Goal: Information Seeking & Learning: Learn about a topic

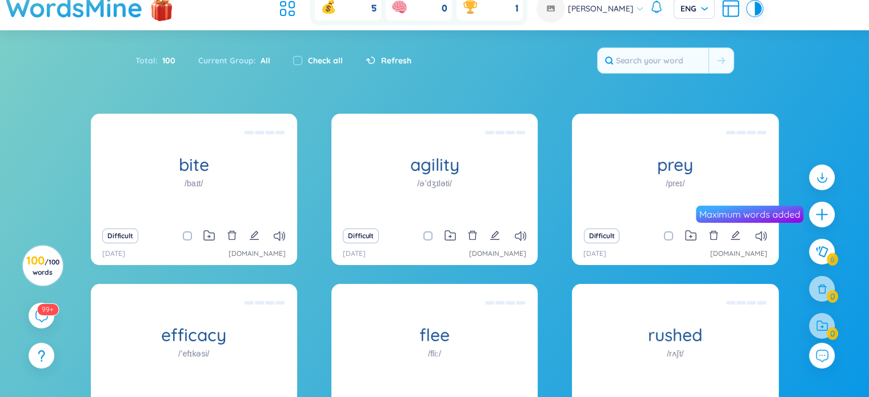
scroll to position [57, 0]
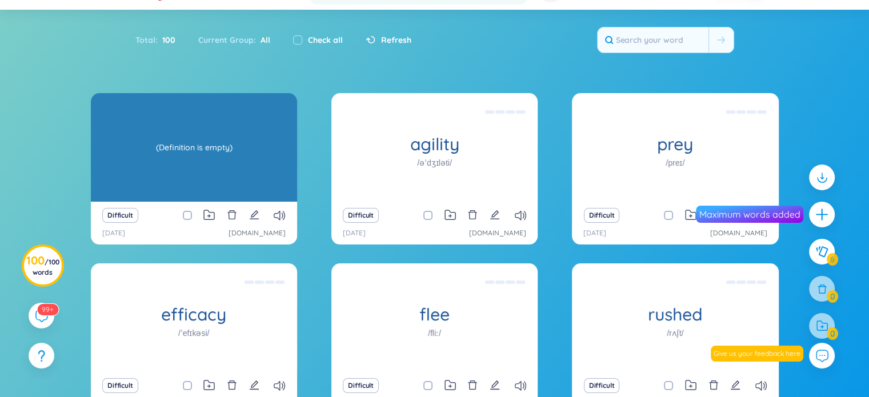
click at [215, 175] on div "bite /baɪt/ (Definition is empty)" at bounding box center [194, 147] width 206 height 109
click at [201, 143] on div "(Definition is empty)" at bounding box center [194, 147] width 195 height 103
click at [182, 148] on div "(Definition is empty)" at bounding box center [194, 147] width 195 height 103
click at [189, 146] on div "(Definition is empty)" at bounding box center [194, 147] width 195 height 103
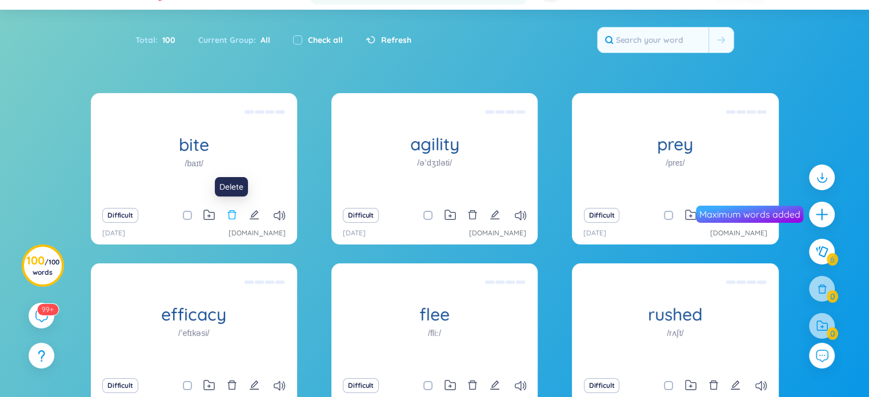
click at [228, 219] on icon "delete" at bounding box center [232, 215] width 10 height 10
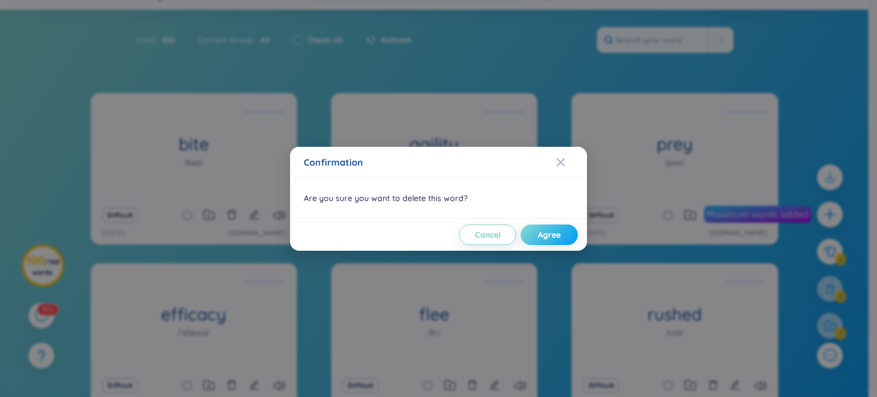
click at [543, 234] on span "Agree" at bounding box center [549, 234] width 23 height 11
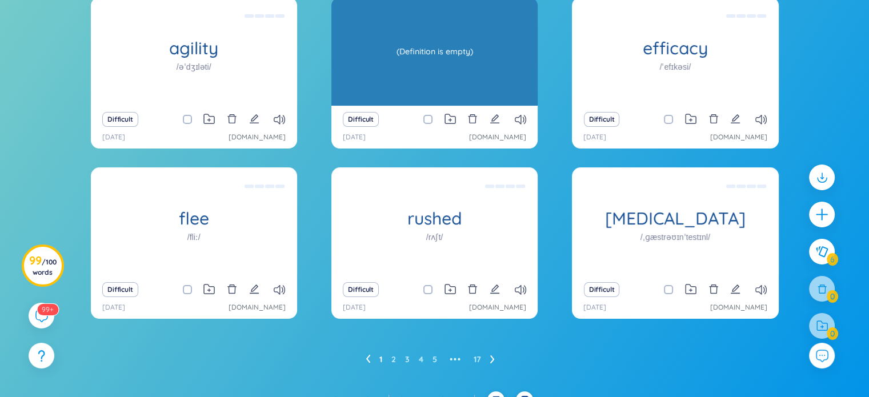
scroll to position [169, 0]
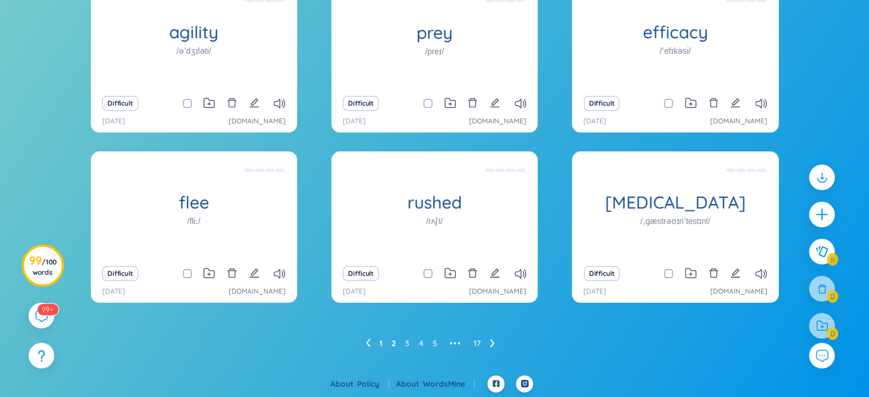
click at [392, 343] on link "2" at bounding box center [393, 343] width 5 height 17
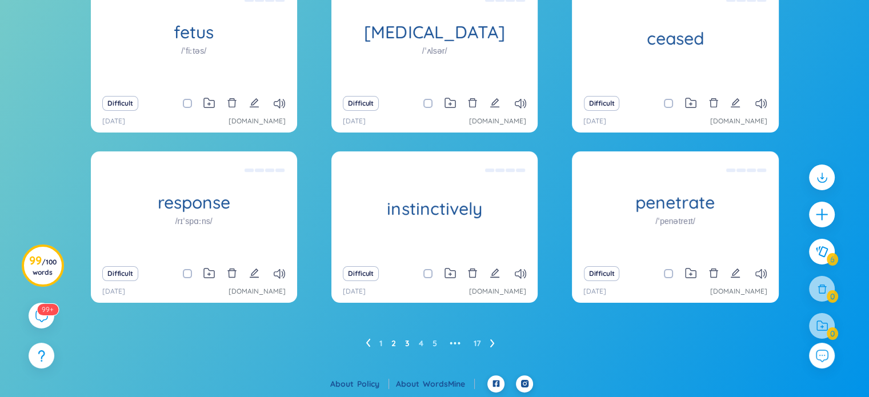
click at [407, 342] on link "3" at bounding box center [407, 343] width 5 height 17
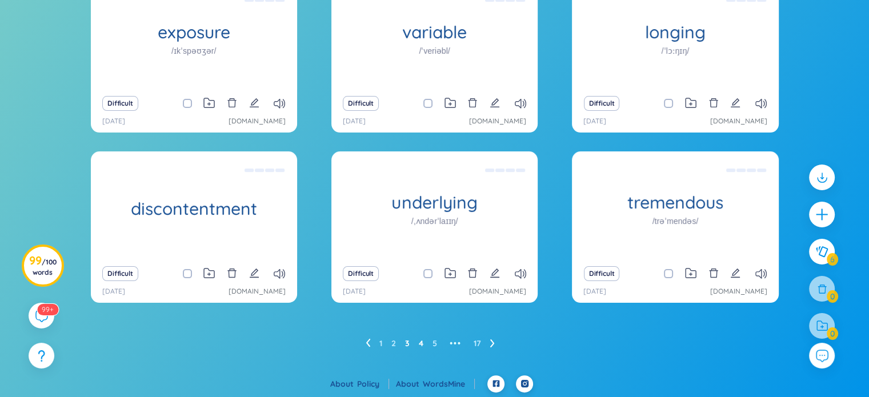
click at [420, 344] on link "4" at bounding box center [421, 343] width 5 height 17
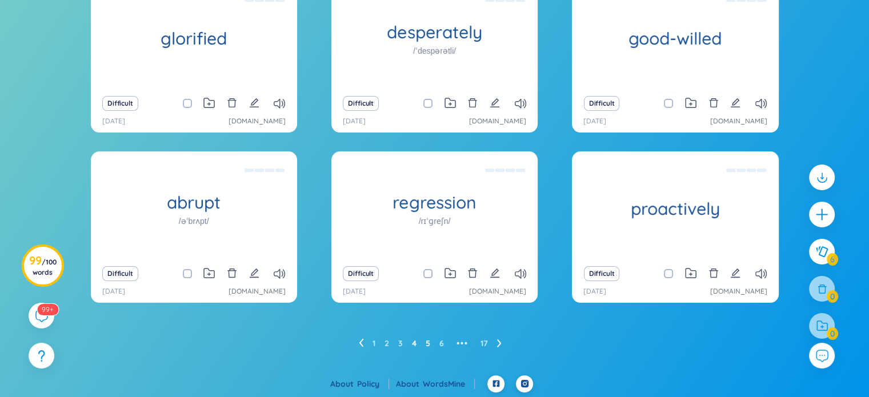
click at [426, 344] on link "5" at bounding box center [428, 343] width 5 height 17
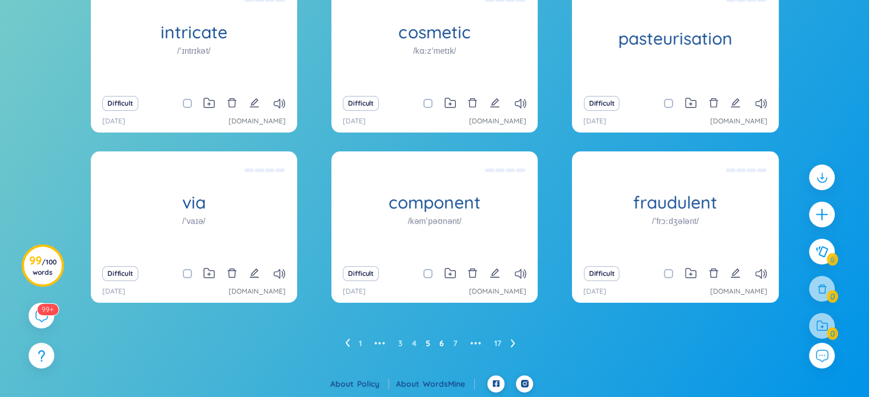
click at [443, 340] on link "6" at bounding box center [441, 343] width 5 height 17
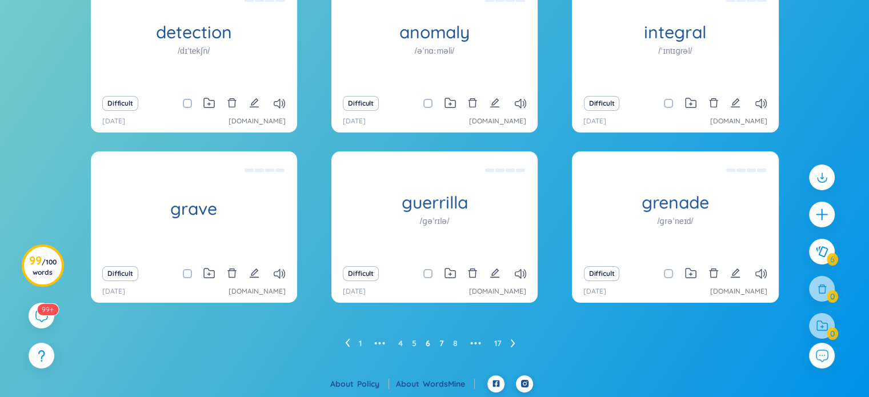
click at [441, 344] on link "7" at bounding box center [441, 343] width 5 height 17
click at [445, 336] on ul "1 ••• 5 6 7 8 9 ••• 17" at bounding box center [434, 343] width 179 height 18
click at [440, 342] on link "8" at bounding box center [441, 343] width 5 height 17
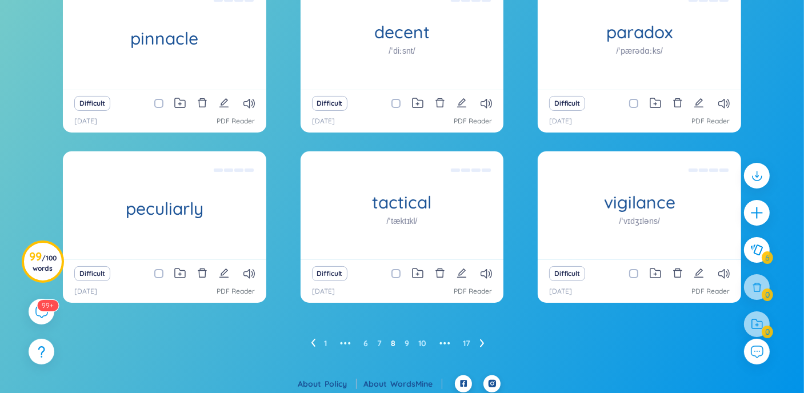
click at [480, 343] on icon at bounding box center [482, 343] width 5 height 9
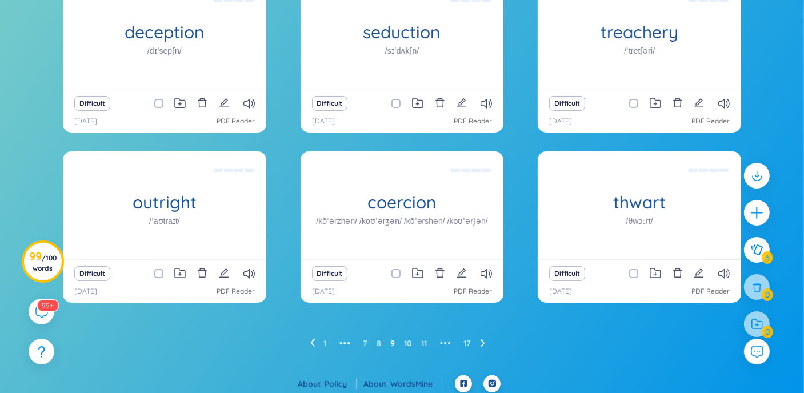
scroll to position [174, 0]
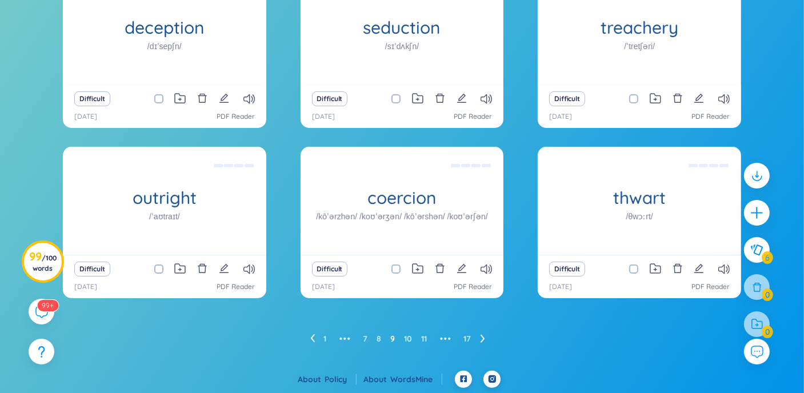
click at [381, 340] on ul "1 ••• 7 8 9 10 11 ••• 17" at bounding box center [402, 339] width 184 height 18
click at [379, 338] on link "8" at bounding box center [379, 338] width 5 height 17
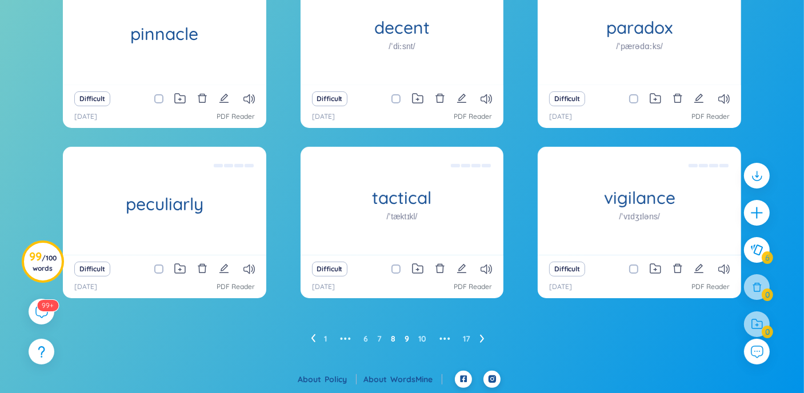
click at [408, 338] on link "9" at bounding box center [407, 338] width 5 height 17
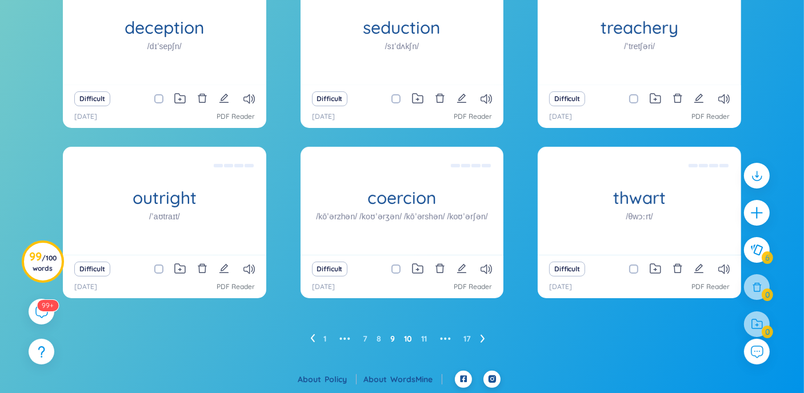
click at [405, 344] on link "10" at bounding box center [408, 338] width 8 height 17
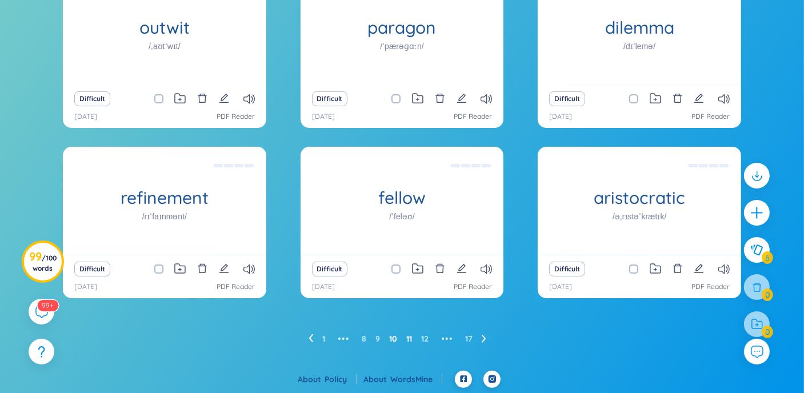
click at [410, 339] on link "11" at bounding box center [409, 338] width 6 height 17
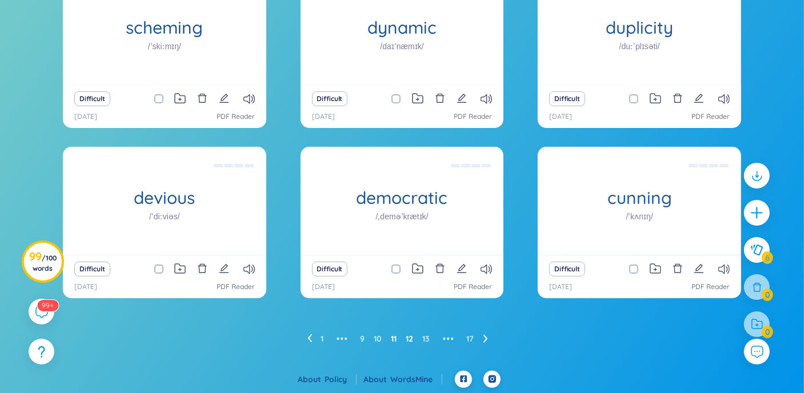
click at [406, 339] on link "12" at bounding box center [409, 338] width 7 height 17
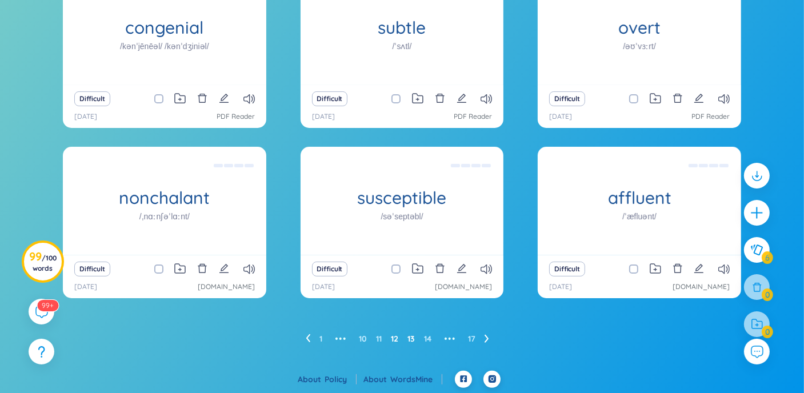
click at [410, 335] on link "13" at bounding box center [410, 338] width 7 height 17
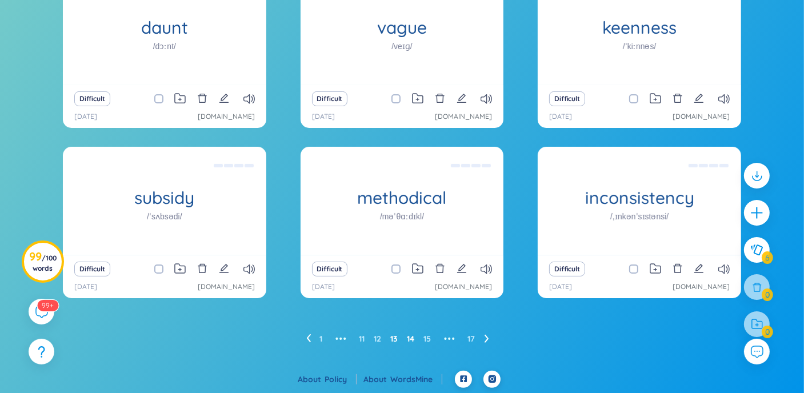
click at [408, 340] on link "14" at bounding box center [410, 338] width 7 height 17
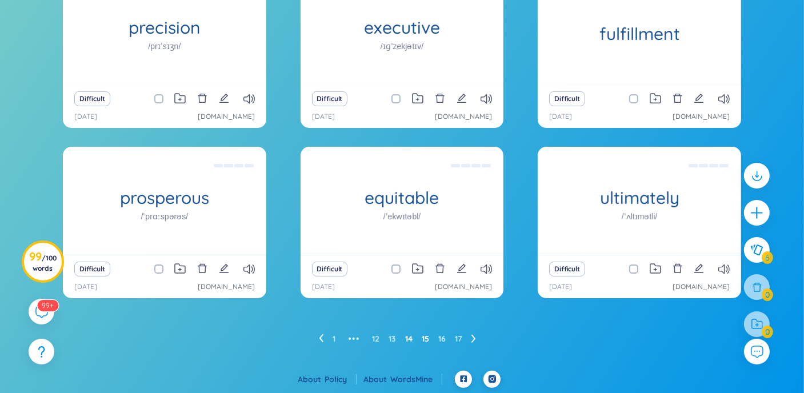
click at [423, 338] on link "15" at bounding box center [425, 338] width 7 height 17
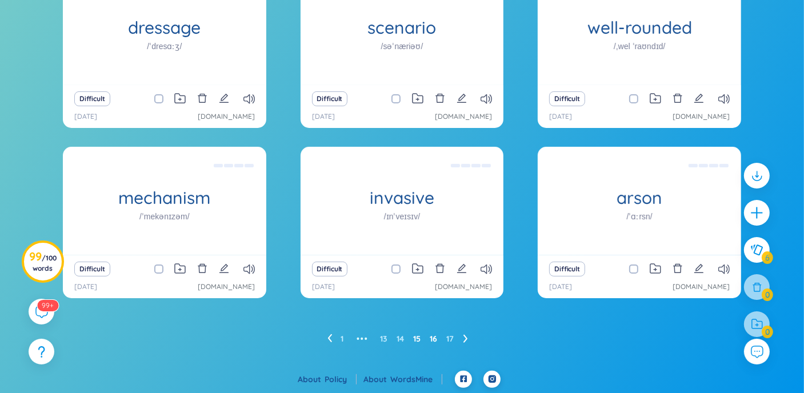
click at [431, 338] on link "16" at bounding box center [433, 338] width 7 height 17
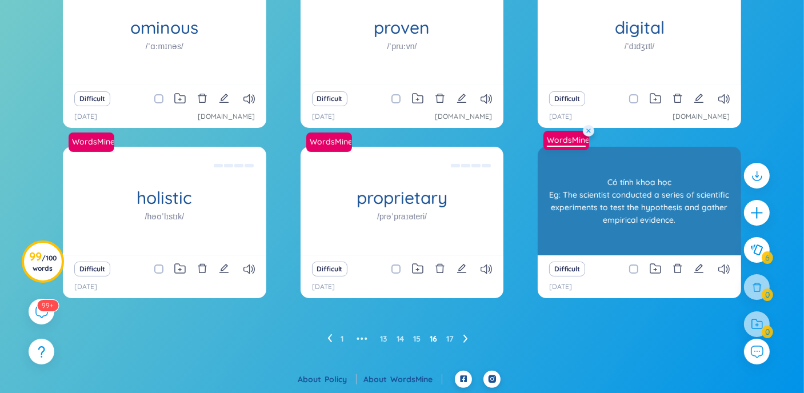
click at [580, 140] on link "WordsMine" at bounding box center [566, 139] width 48 height 11
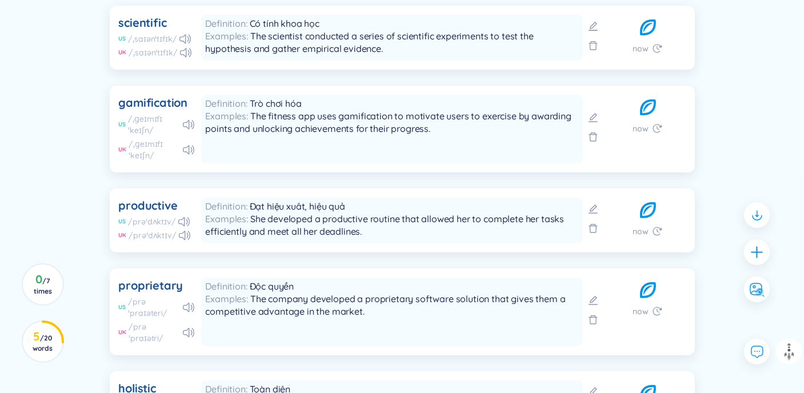
scroll to position [523, 0]
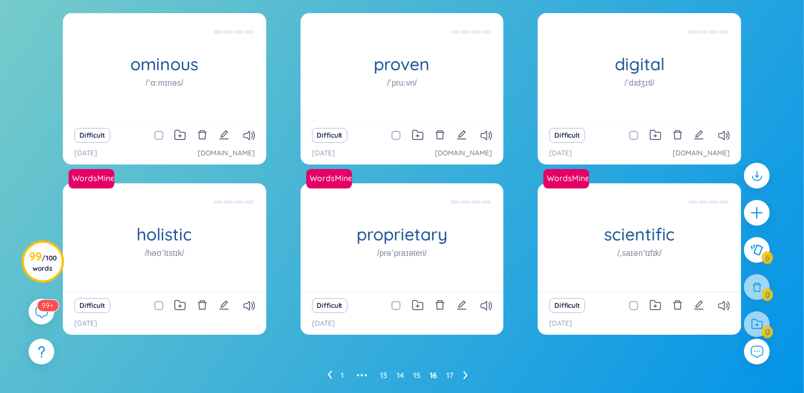
scroll to position [174, 0]
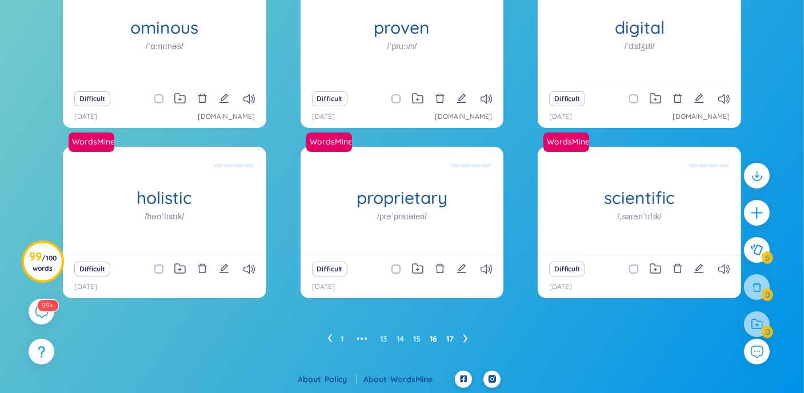
click at [453, 334] on link "17" at bounding box center [450, 338] width 7 height 17
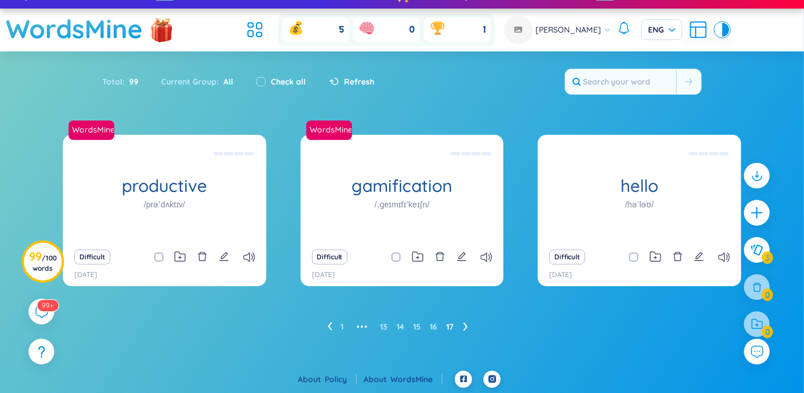
scroll to position [0, 0]
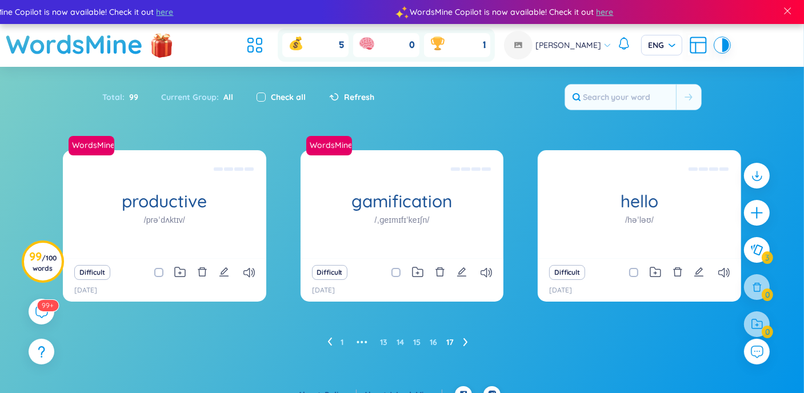
click at [260, 98] on input "checkbox" at bounding box center [260, 97] width 9 height 9
checkbox input "true"
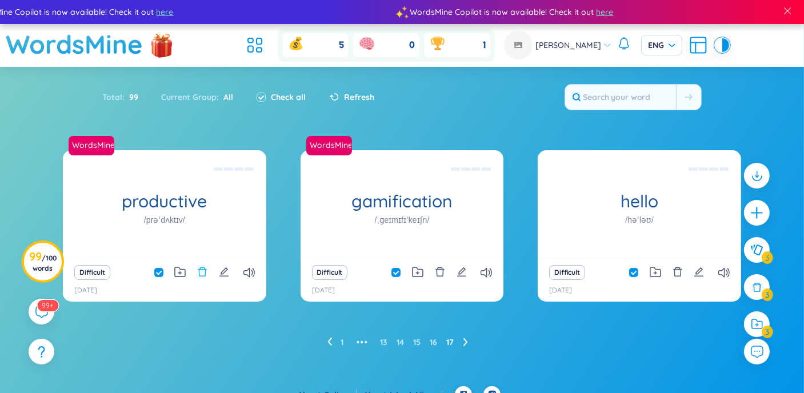
click at [200, 274] on icon "delete" at bounding box center [202, 272] width 10 height 10
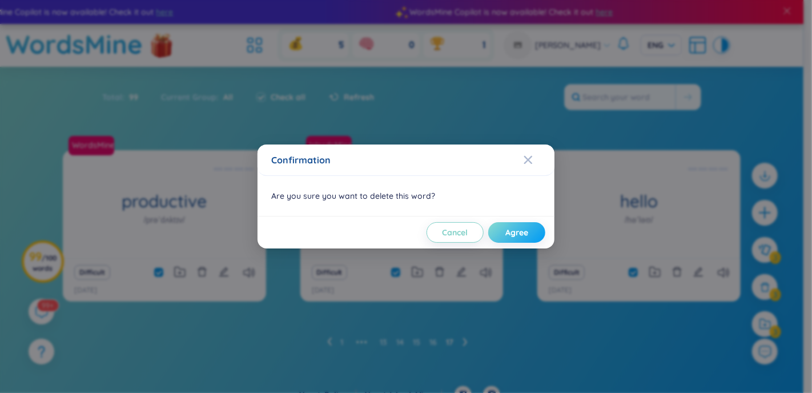
click at [499, 230] on button "Agree" at bounding box center [516, 232] width 57 height 21
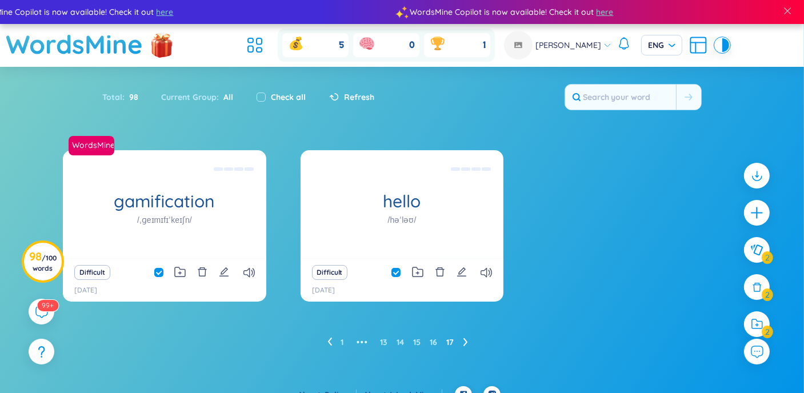
click at [273, 93] on label "Check all" at bounding box center [288, 97] width 35 height 13
click at [341, 343] on link "1" at bounding box center [342, 342] width 3 height 17
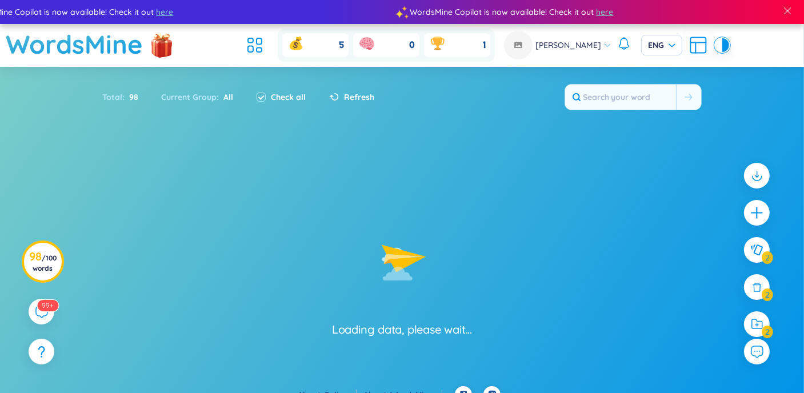
checkbox input "false"
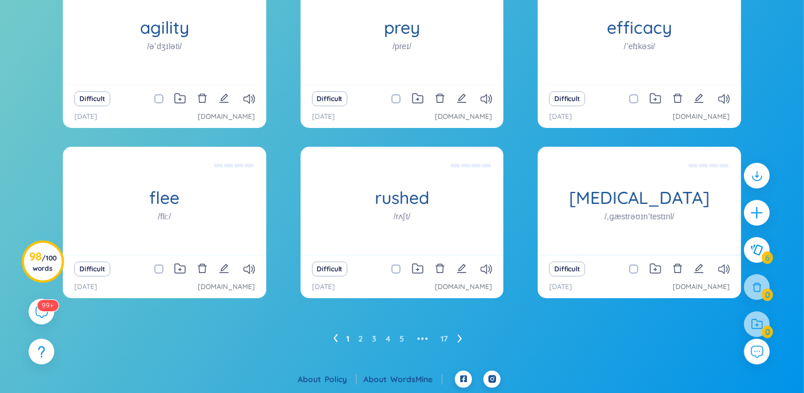
scroll to position [2, 0]
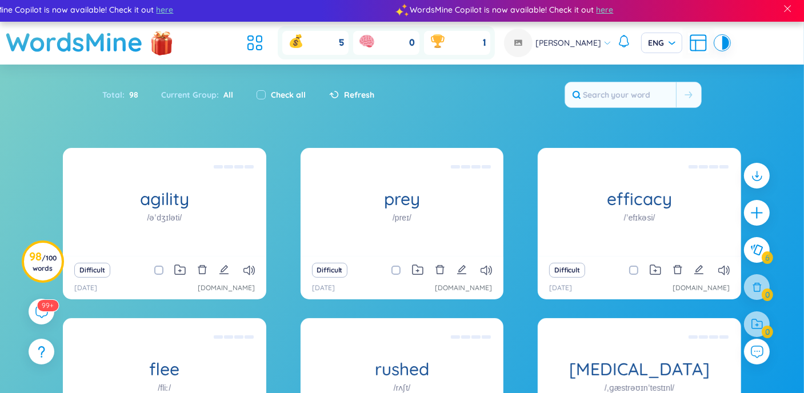
click at [155, 268] on span at bounding box center [158, 270] width 9 height 9
click at [160, 268] on input "checkbox" at bounding box center [164, 270] width 9 height 9
checkbox input "true"
click at [392, 269] on span at bounding box center [395, 270] width 9 height 9
click at [397, 269] on input "checkbox" at bounding box center [401, 270] width 9 height 9
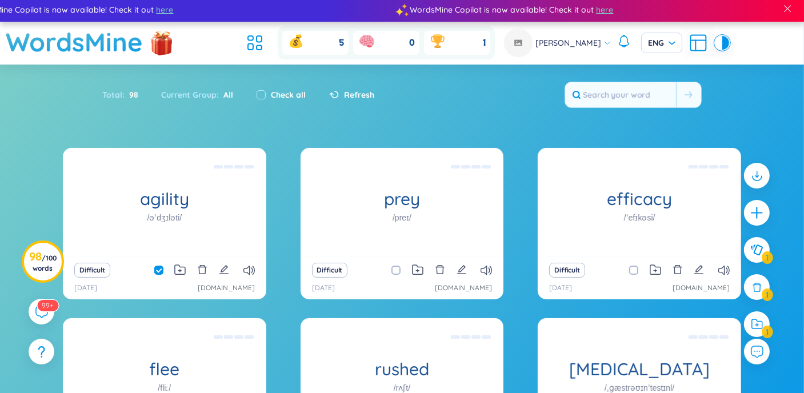
checkbox input "true"
click at [263, 99] on label at bounding box center [260, 95] width 9 height 13
click at [263, 99] on input "checkbox" at bounding box center [260, 94] width 9 height 9
checkbox input "true"
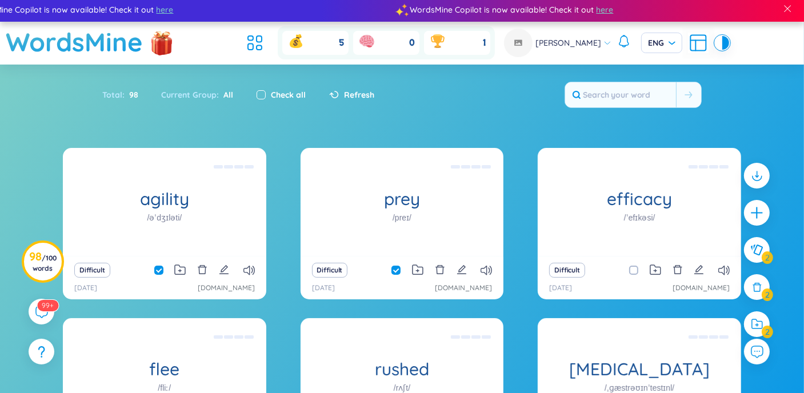
checkbox input "true"
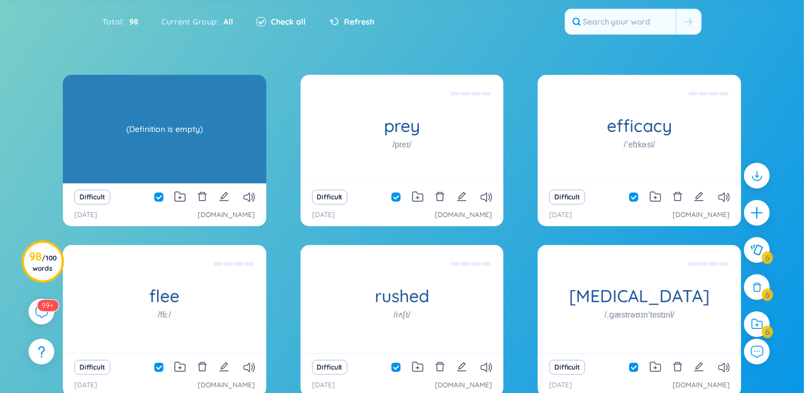
scroll to position [174, 0]
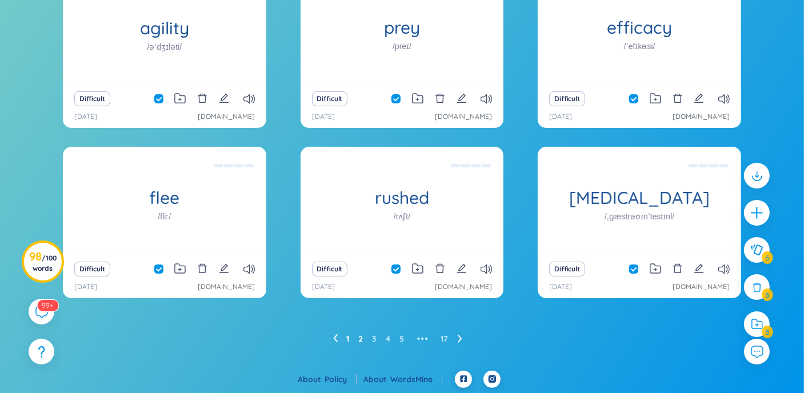
click at [359, 336] on link "2" at bounding box center [361, 338] width 5 height 17
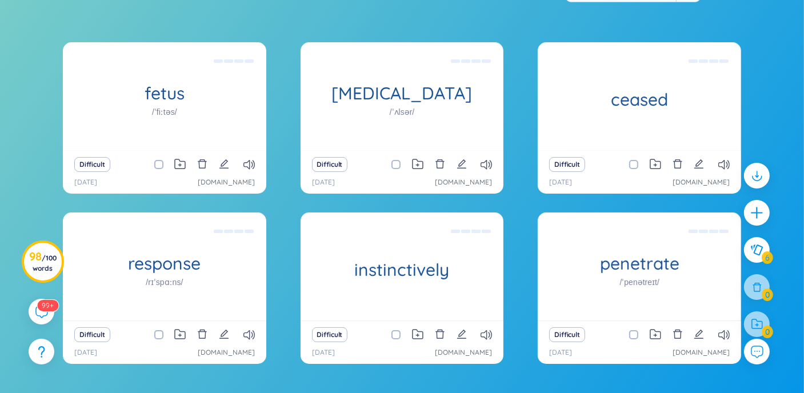
scroll to position [0, 0]
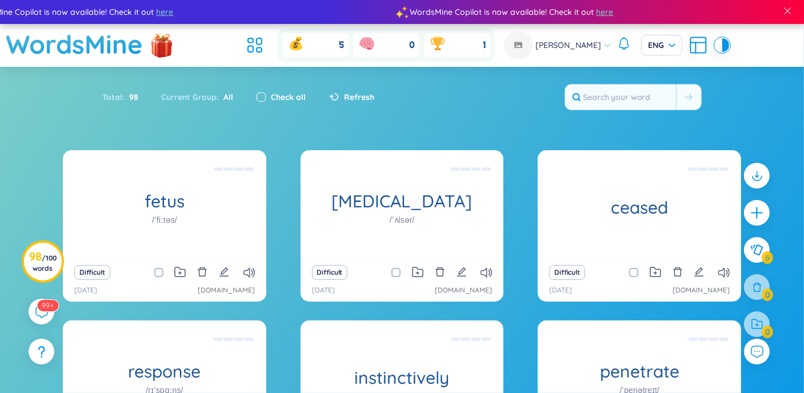
click at [256, 99] on input "checkbox" at bounding box center [260, 97] width 9 height 9
checkbox input "true"
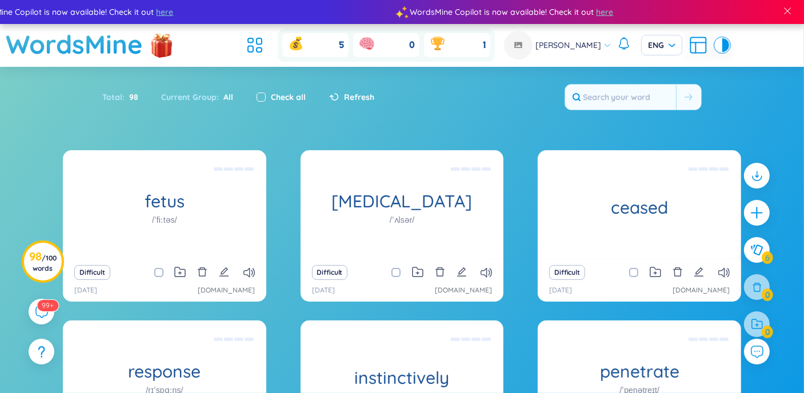
checkbox input "true"
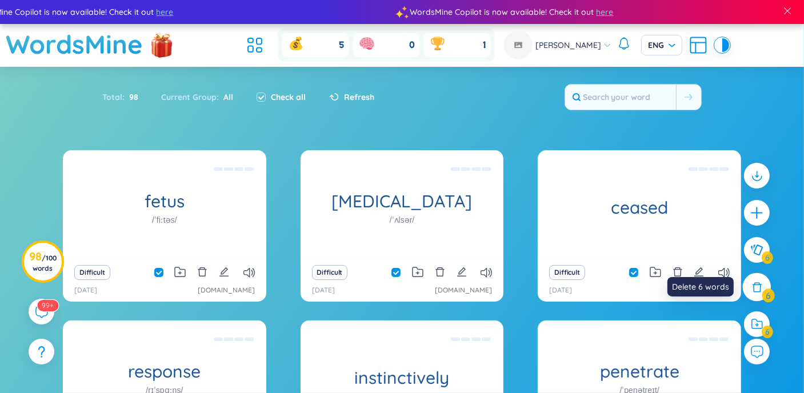
click at [763, 284] on div at bounding box center [757, 287] width 29 height 29
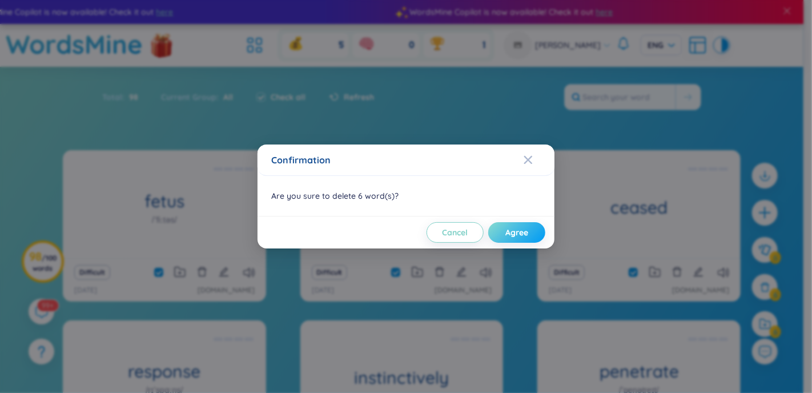
click at [515, 228] on span "Agree" at bounding box center [517, 232] width 23 height 11
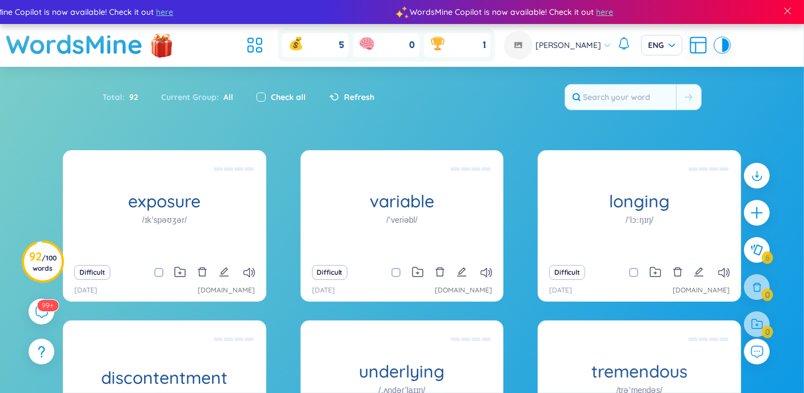
click at [256, 93] on input "checkbox" at bounding box center [260, 97] width 9 height 9
checkbox input "true"
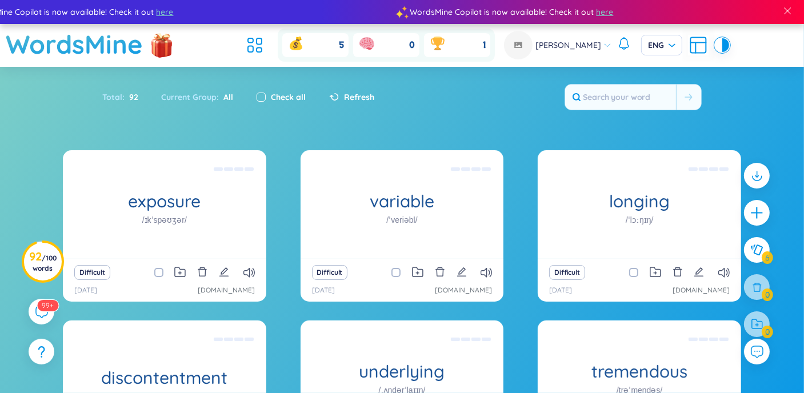
checkbox input "true"
click at [256, 93] on input "checkbox" at bounding box center [260, 97] width 9 height 9
checkbox input "false"
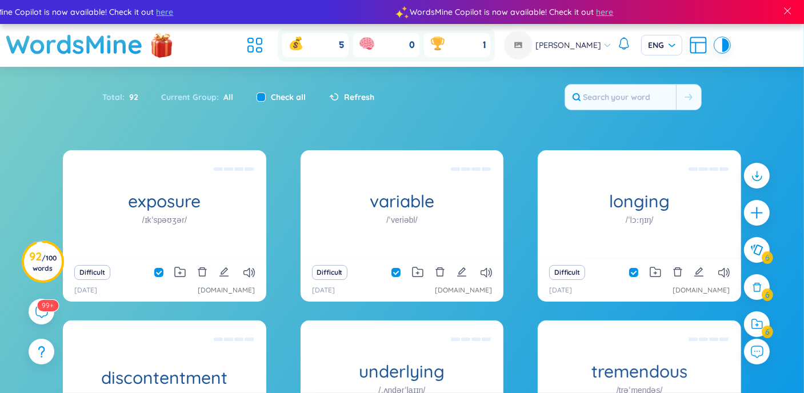
checkbox input "false"
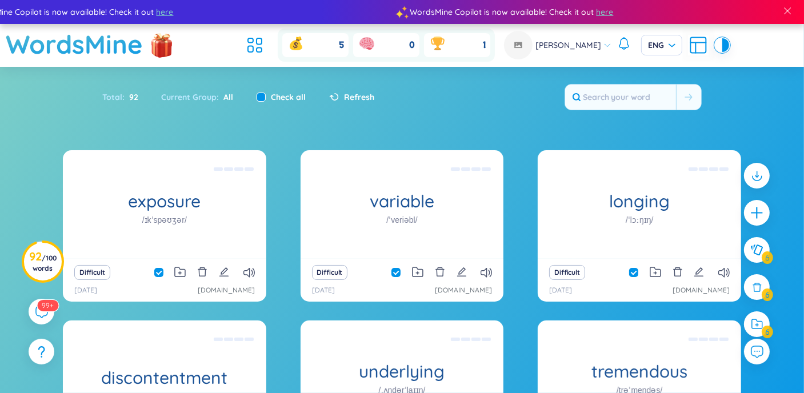
checkbox input "false"
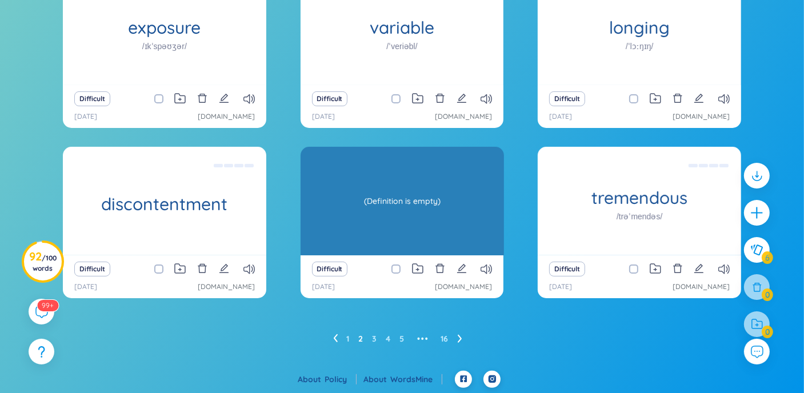
scroll to position [2, 0]
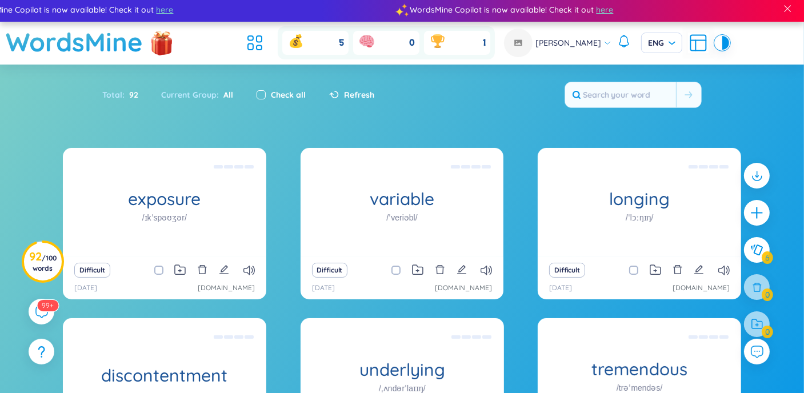
click at [261, 94] on input "checkbox" at bounding box center [260, 94] width 9 height 9
checkbox input "true"
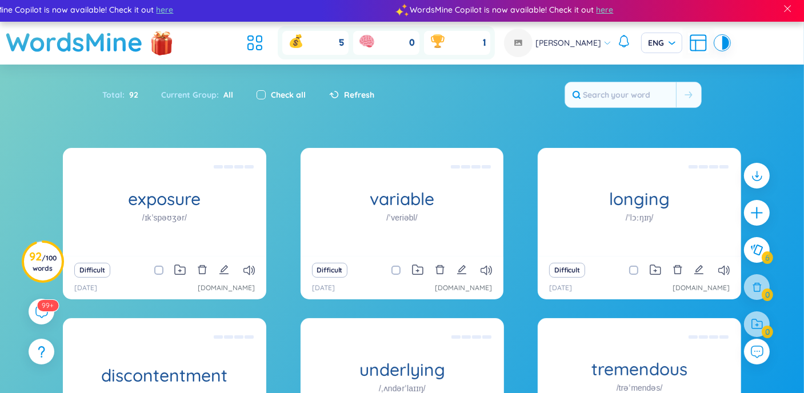
checkbox input "true"
click at [757, 285] on icon at bounding box center [757, 287] width 13 height 13
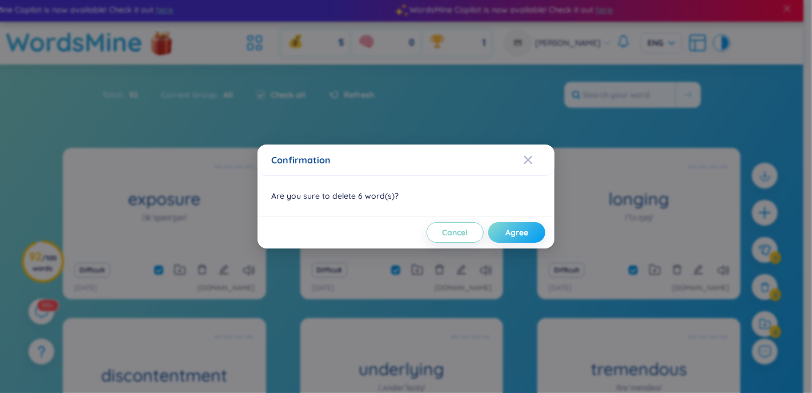
click at [528, 231] on span "Agree" at bounding box center [517, 232] width 23 height 11
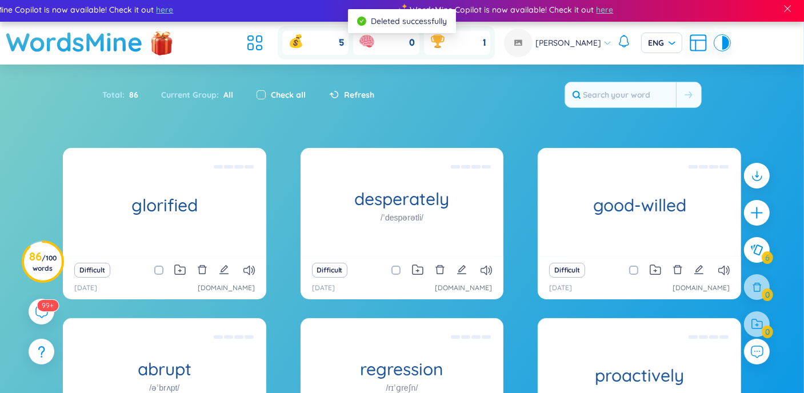
click at [260, 94] on input "checkbox" at bounding box center [260, 94] width 9 height 9
checkbox input "true"
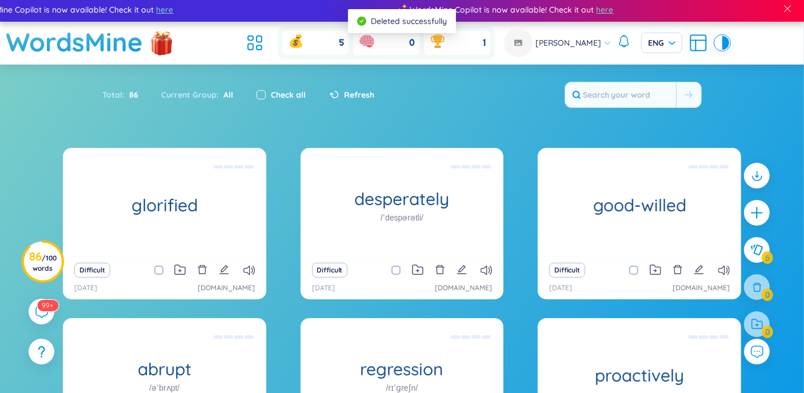
checkbox input "true"
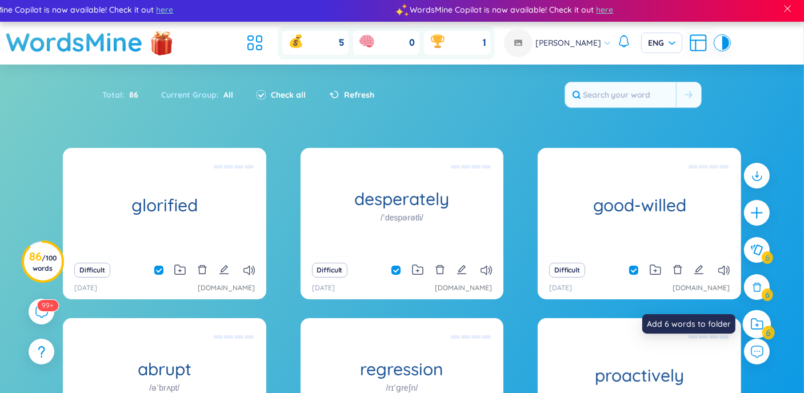
click at [763, 324] on div at bounding box center [757, 324] width 29 height 29
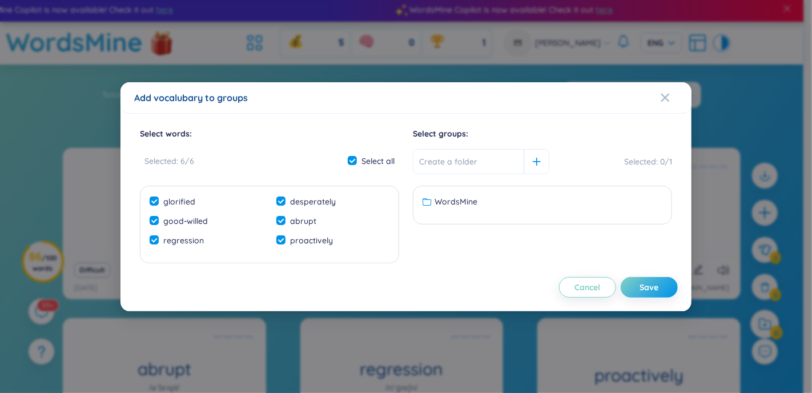
click at [763, 324] on div "Add vocalubary to groups Select words : Selected : 6 / 6 Select all glorified d…" at bounding box center [406, 196] width 812 height 393
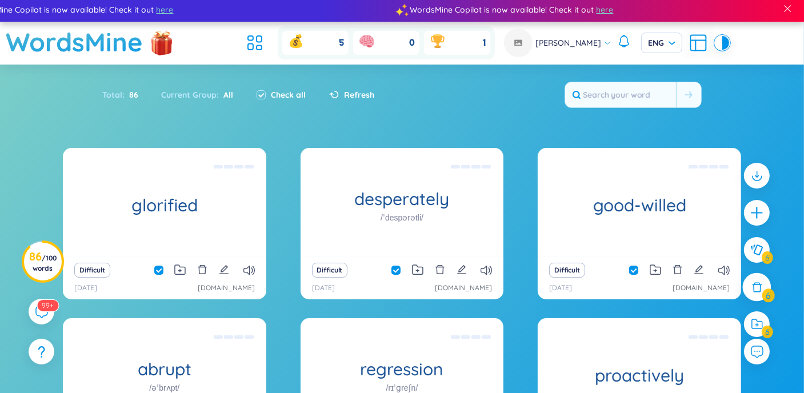
click at [761, 291] on icon at bounding box center [757, 287] width 13 height 13
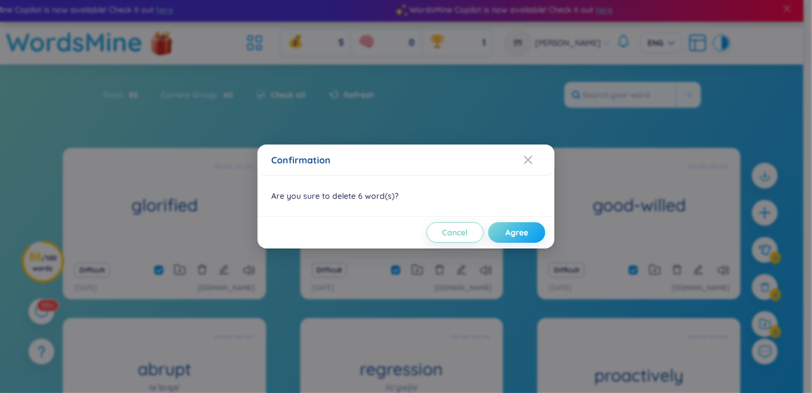
click at [535, 229] on button "Agree" at bounding box center [516, 232] width 57 height 21
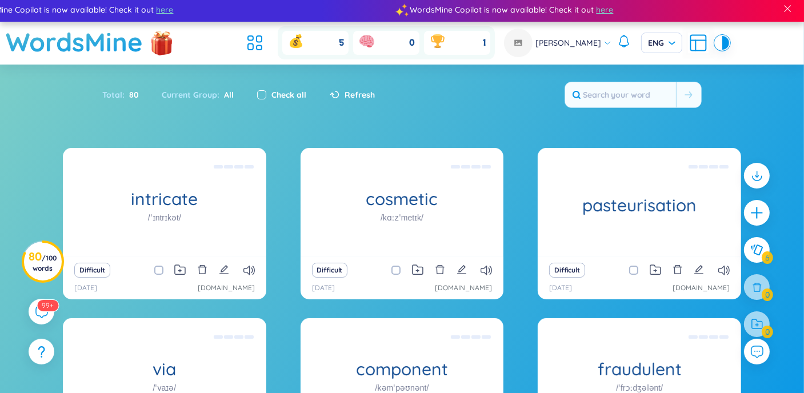
click at [260, 96] on input "checkbox" at bounding box center [261, 94] width 9 height 9
checkbox input "true"
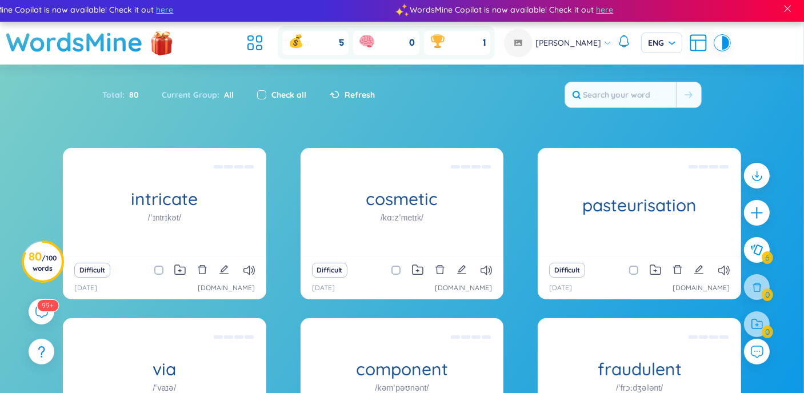
checkbox input "true"
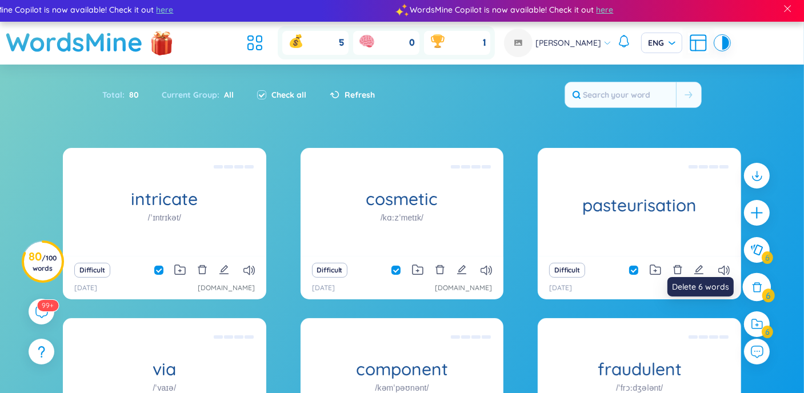
click at [758, 281] on icon at bounding box center [757, 287] width 13 height 13
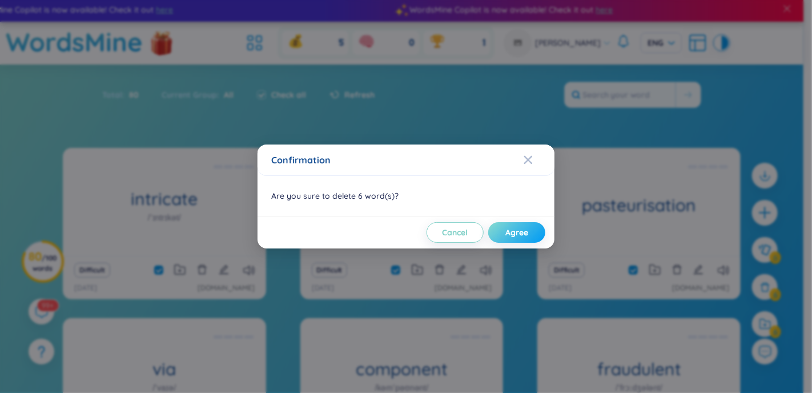
click at [507, 231] on span "Agree" at bounding box center [517, 232] width 23 height 11
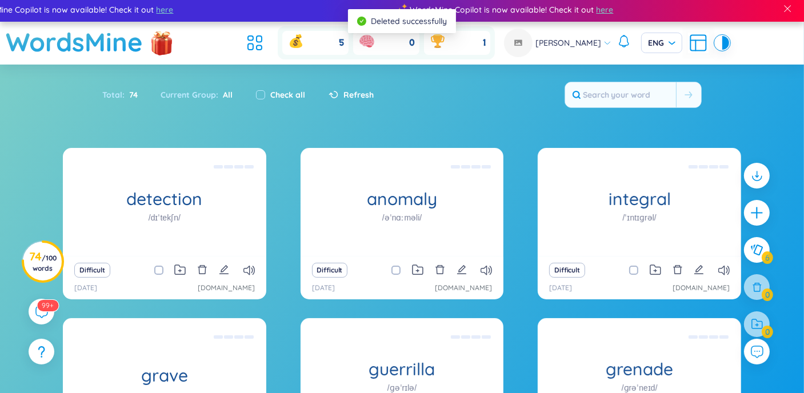
click at [267, 95] on div "Check all" at bounding box center [281, 95] width 50 height 13
click at [266, 95] on div "Check all" at bounding box center [281, 95] width 50 height 13
click at [260, 95] on input "checkbox" at bounding box center [260, 94] width 9 height 9
checkbox input "true"
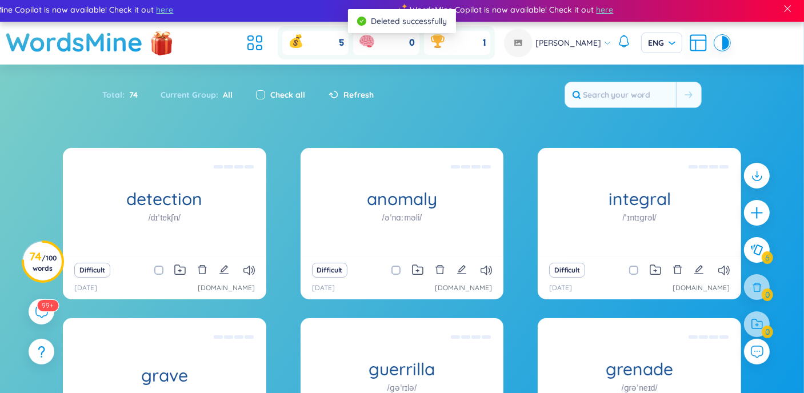
checkbox input "true"
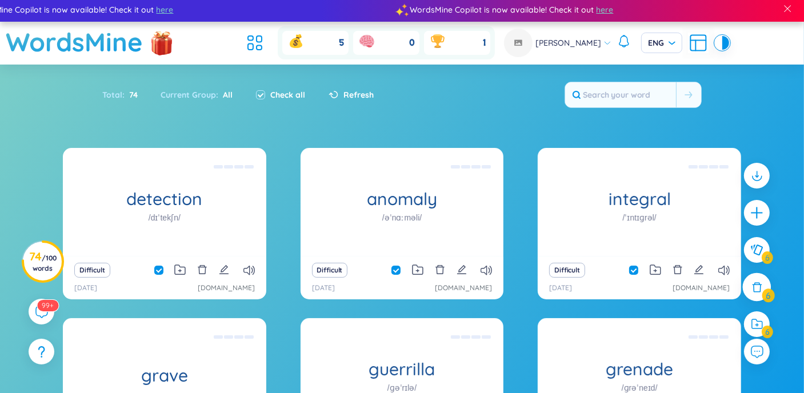
click at [761, 287] on icon at bounding box center [757, 287] width 13 height 13
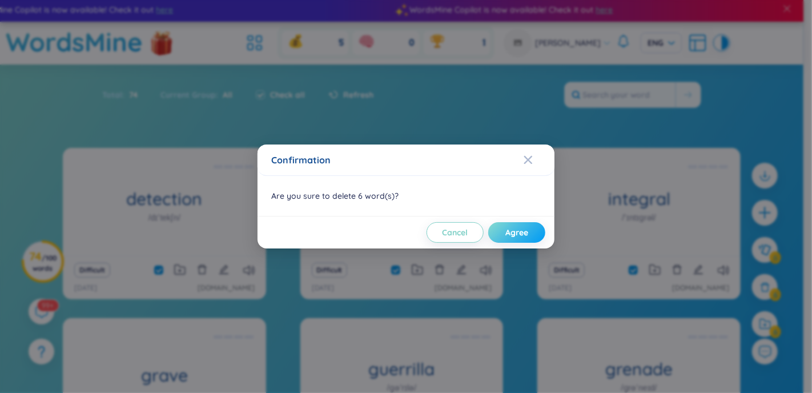
click at [536, 228] on button "Agree" at bounding box center [516, 232] width 57 height 21
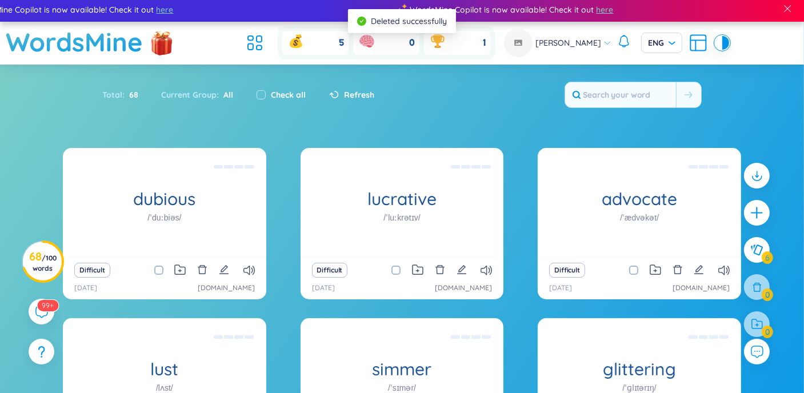
click at [283, 95] on label "Check all" at bounding box center [288, 95] width 35 height 13
checkbox input "true"
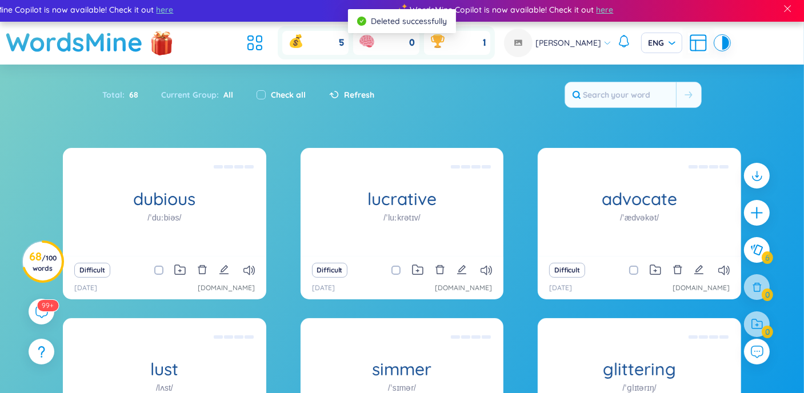
checkbox input "true"
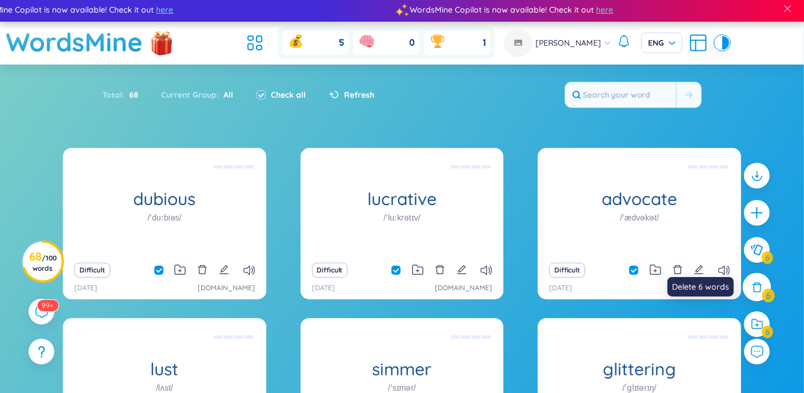
click at [752, 293] on icon at bounding box center [757, 287] width 13 height 13
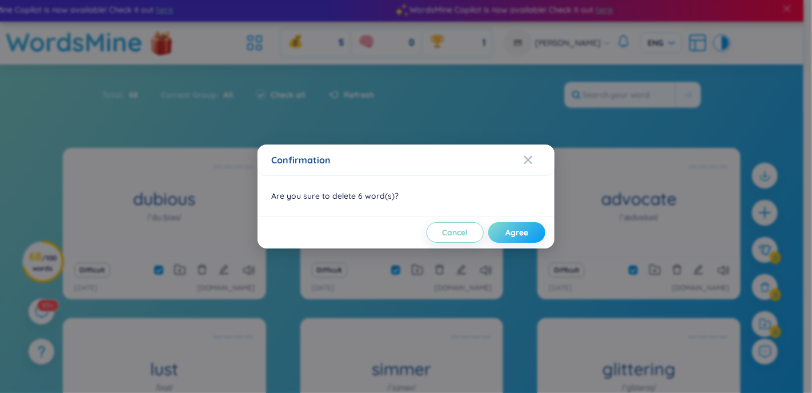
click at [539, 230] on button "Agree" at bounding box center [516, 232] width 57 height 21
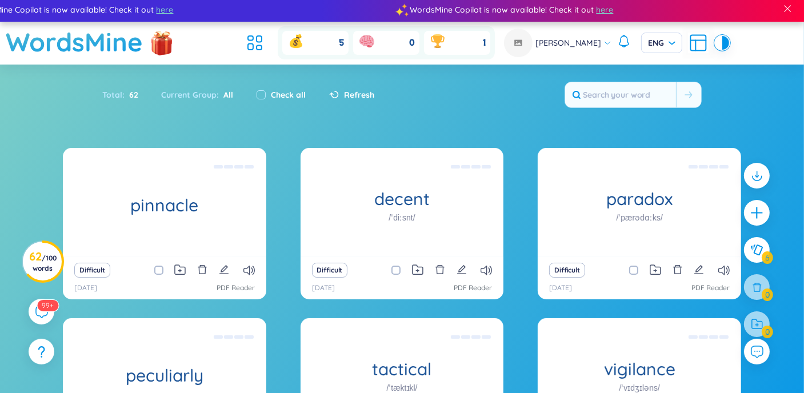
click at [266, 93] on div "Check all" at bounding box center [281, 95] width 50 height 13
click at [260, 97] on input "checkbox" at bounding box center [260, 94] width 9 height 9
checkbox input "true"
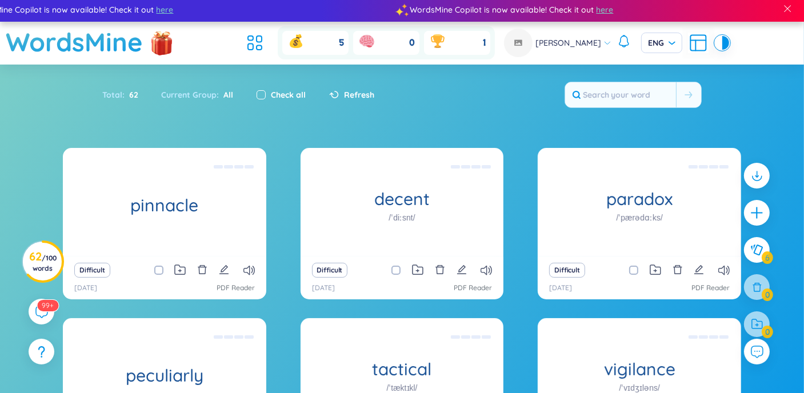
checkbox input "true"
click at [767, 280] on div at bounding box center [757, 287] width 29 height 29
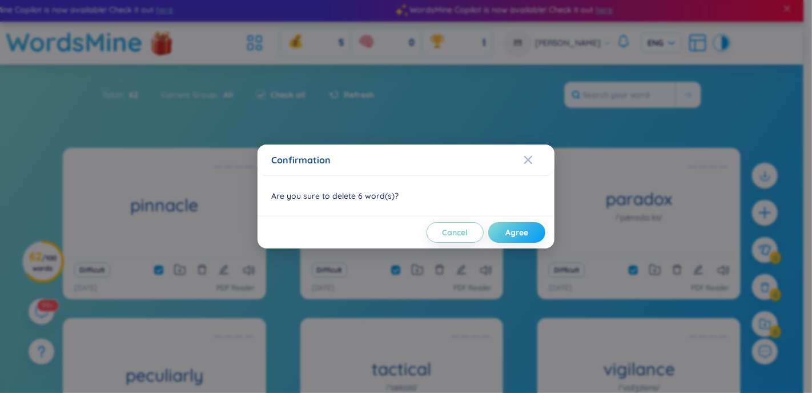
click at [517, 228] on span "Agree" at bounding box center [517, 232] width 23 height 11
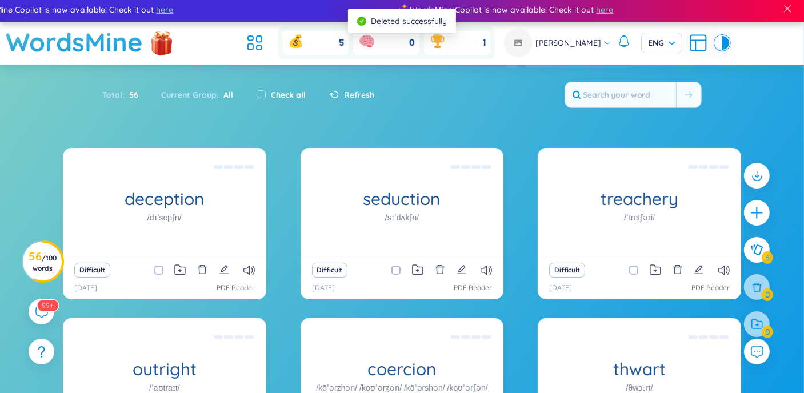
click at [295, 95] on label "Check all" at bounding box center [288, 95] width 35 height 13
checkbox input "true"
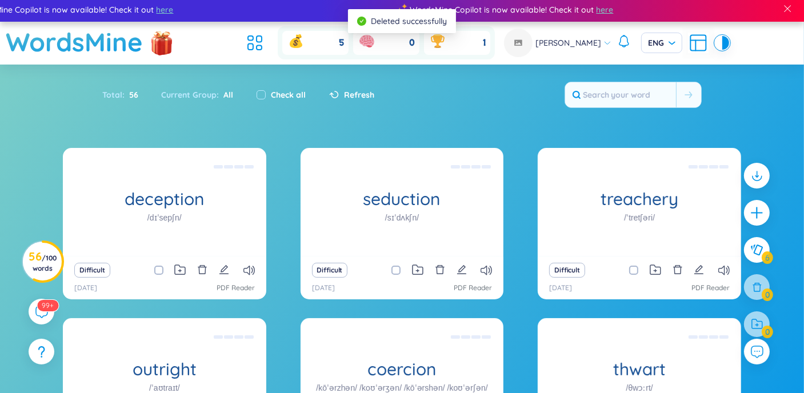
checkbox input "true"
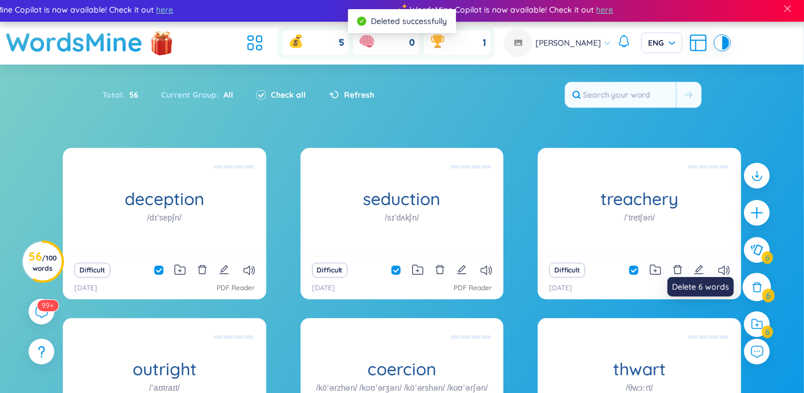
click at [759, 287] on icon at bounding box center [757, 287] width 13 height 13
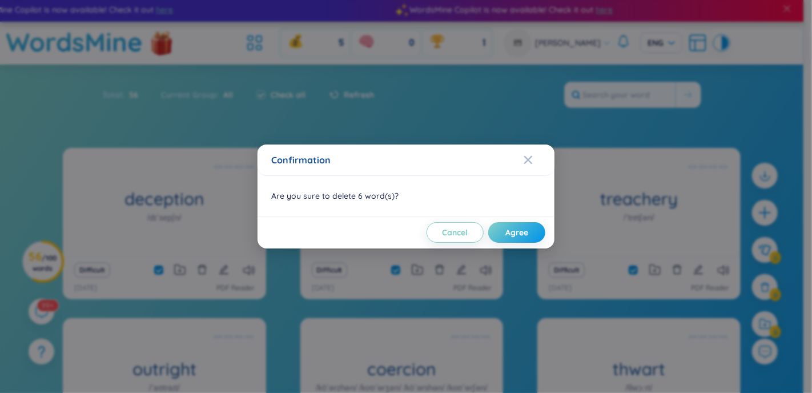
click at [547, 233] on div "Cancel Agree" at bounding box center [406, 232] width 297 height 33
click at [528, 232] on span "Agree" at bounding box center [517, 232] width 23 height 11
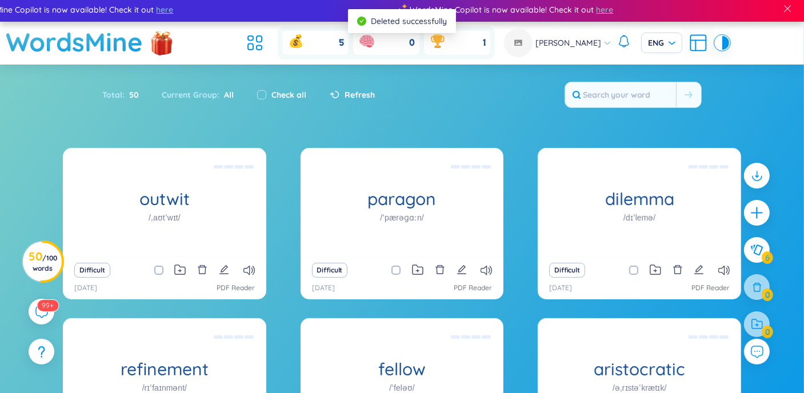
click at [290, 93] on label "Check all" at bounding box center [289, 95] width 35 height 13
checkbox input "true"
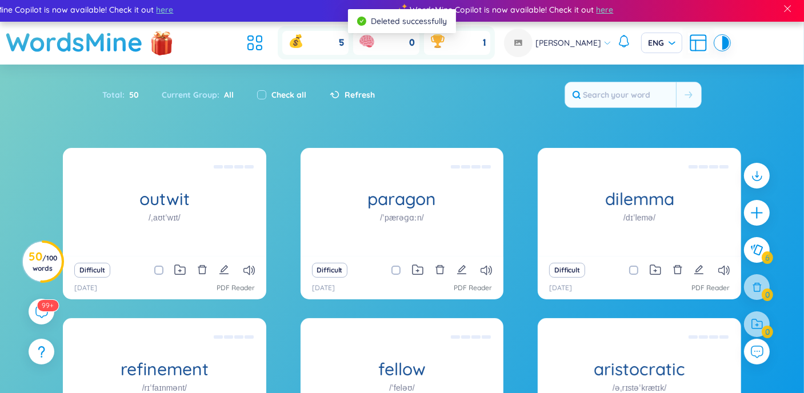
checkbox input "true"
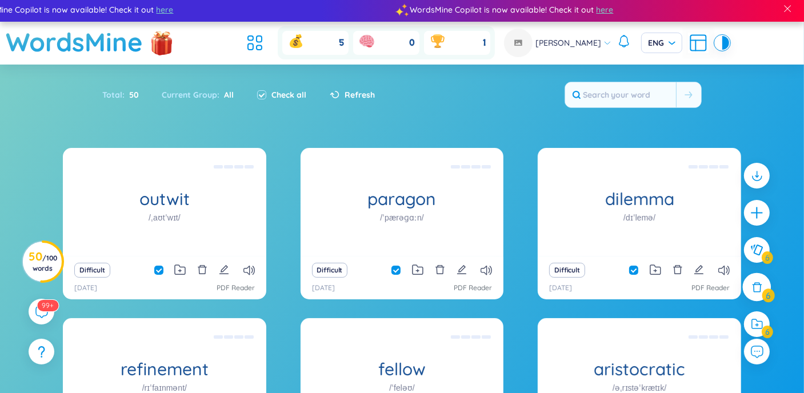
click at [754, 290] on icon at bounding box center [757, 287] width 13 height 13
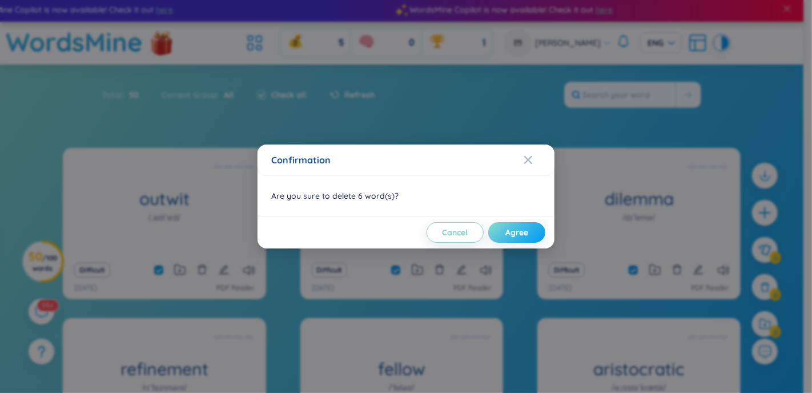
click at [528, 238] on button "Agree" at bounding box center [516, 232] width 57 height 21
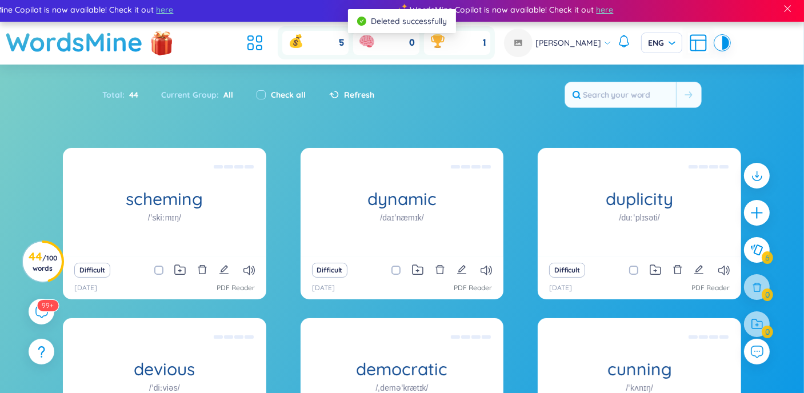
click at [306, 95] on div "Check all" at bounding box center [281, 95] width 73 height 24
click at [267, 90] on div "Check all" at bounding box center [281, 95] width 50 height 13
click at [254, 93] on div "Check all" at bounding box center [281, 95] width 73 height 24
click at [254, 95] on div "Check all" at bounding box center [281, 95] width 73 height 24
click at [258, 93] on input "checkbox" at bounding box center [260, 94] width 9 height 9
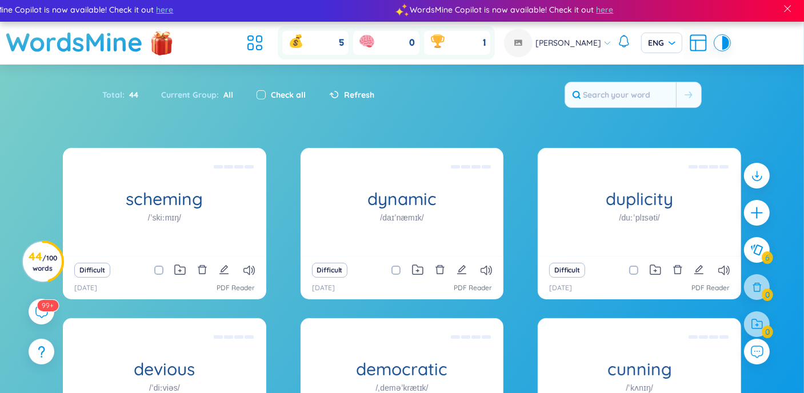
checkbox input "true"
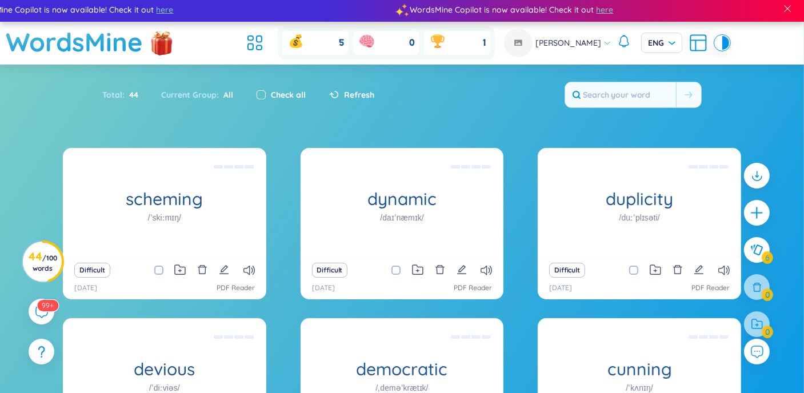
checkbox input "true"
click at [763, 285] on div at bounding box center [757, 287] width 29 height 29
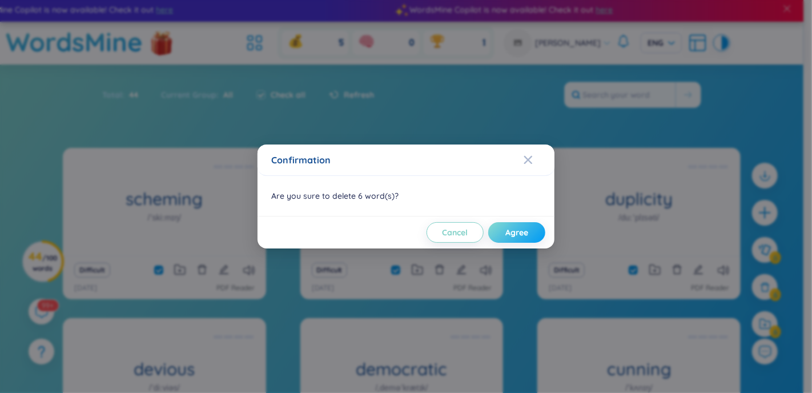
click at [522, 230] on span "Agree" at bounding box center [517, 232] width 23 height 11
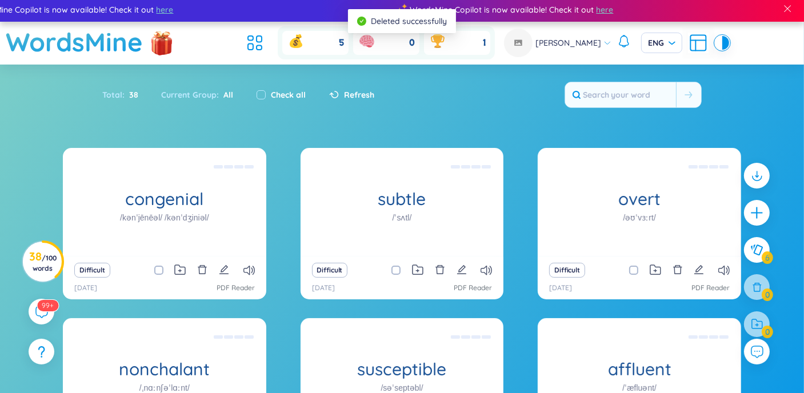
click at [272, 91] on label "Check all" at bounding box center [288, 95] width 35 height 13
checkbox input "true"
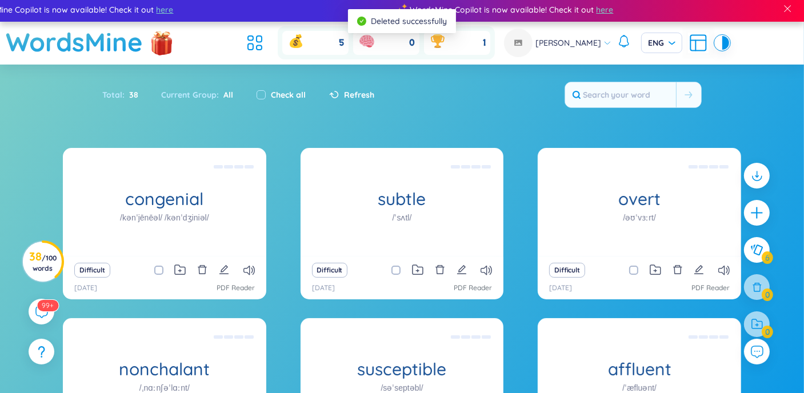
checkbox input "true"
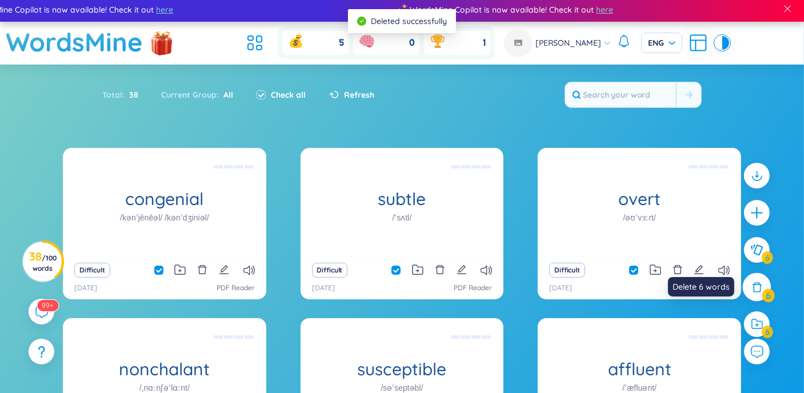
click at [754, 283] on icon at bounding box center [757, 287] width 10 height 10
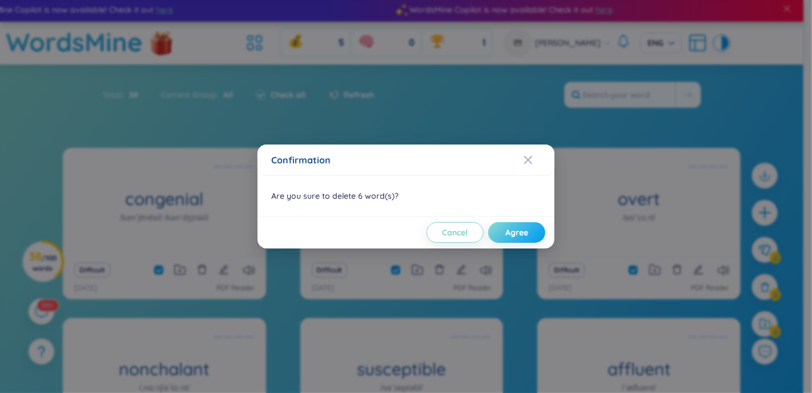
click at [535, 235] on button "Agree" at bounding box center [516, 232] width 57 height 21
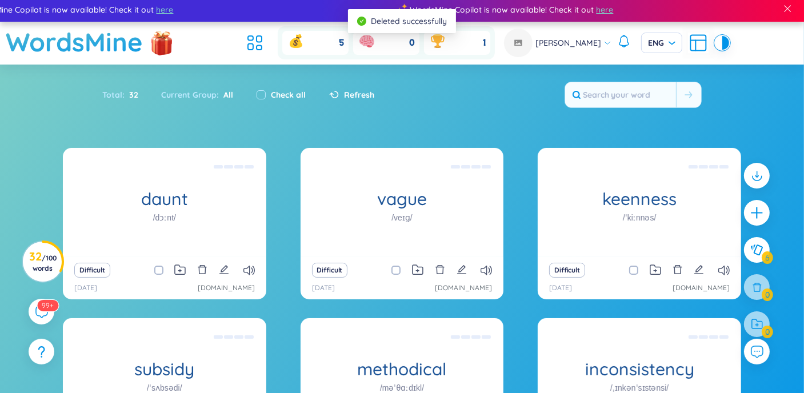
click at [292, 95] on label "Check all" at bounding box center [288, 95] width 35 height 13
checkbox input "true"
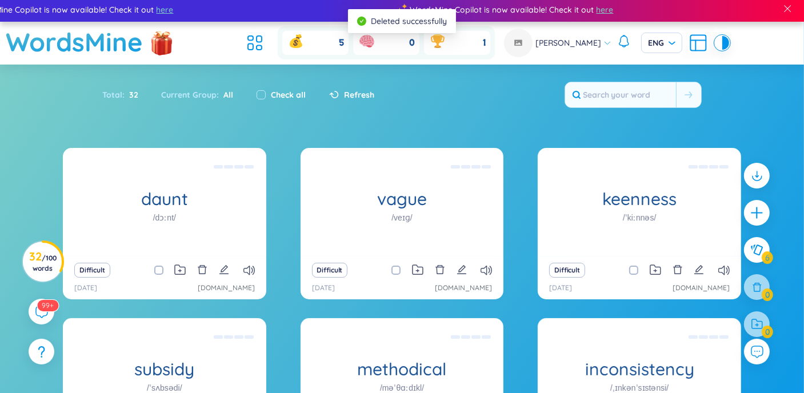
checkbox input "true"
click at [754, 290] on icon at bounding box center [757, 287] width 10 height 10
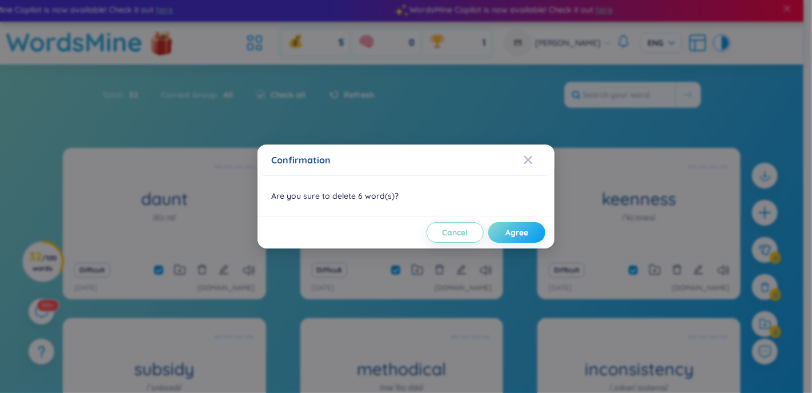
click at [507, 232] on span "Agree" at bounding box center [517, 232] width 23 height 11
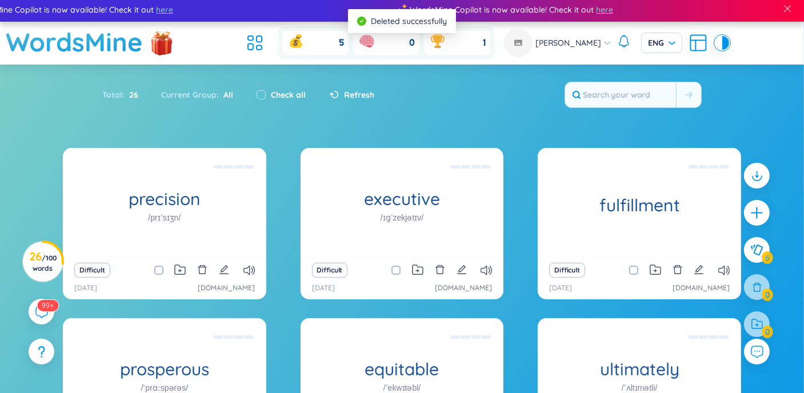
click at [285, 93] on label "Check all" at bounding box center [288, 95] width 35 height 13
checkbox input "true"
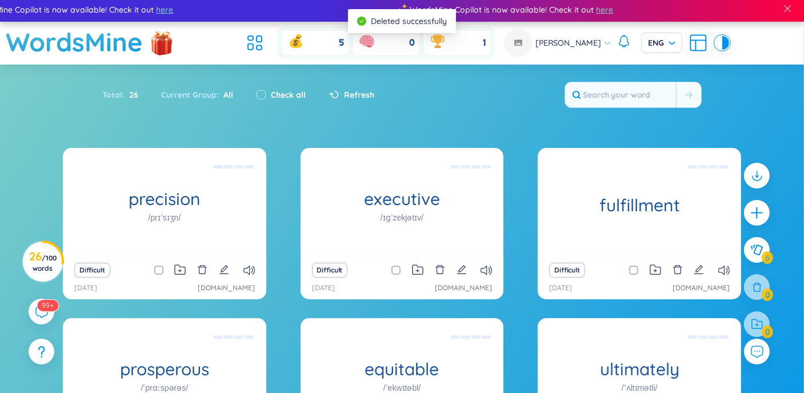
checkbox input "true"
click at [760, 284] on icon at bounding box center [757, 287] width 10 height 10
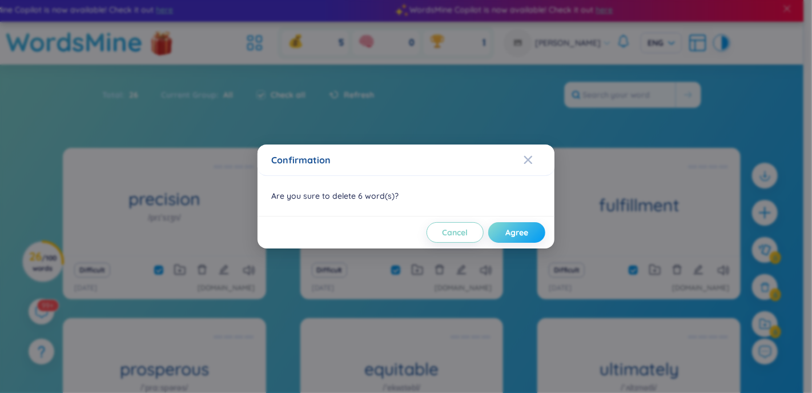
click at [535, 232] on button "Agree" at bounding box center [516, 232] width 57 height 21
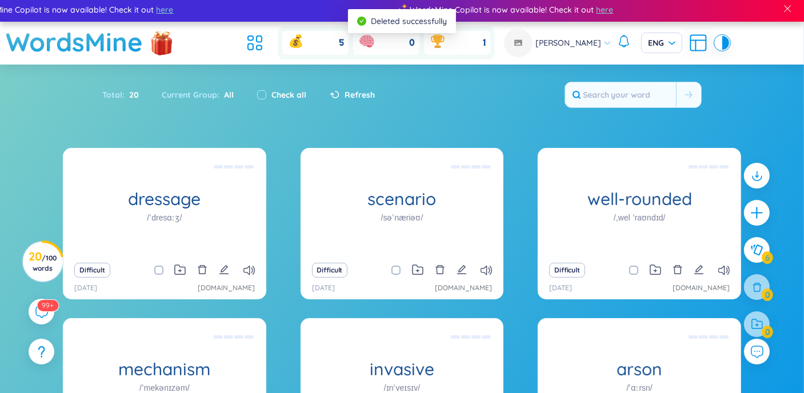
click at [284, 91] on label "Check all" at bounding box center [289, 95] width 35 height 13
checkbox input "true"
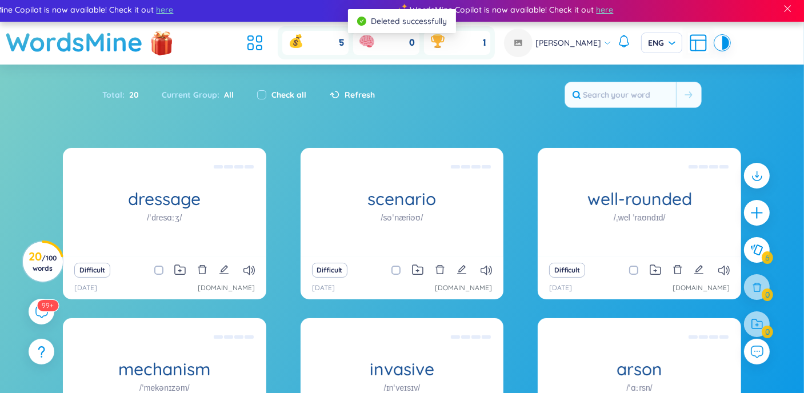
checkbox input "true"
click at [759, 294] on div at bounding box center [757, 287] width 29 height 29
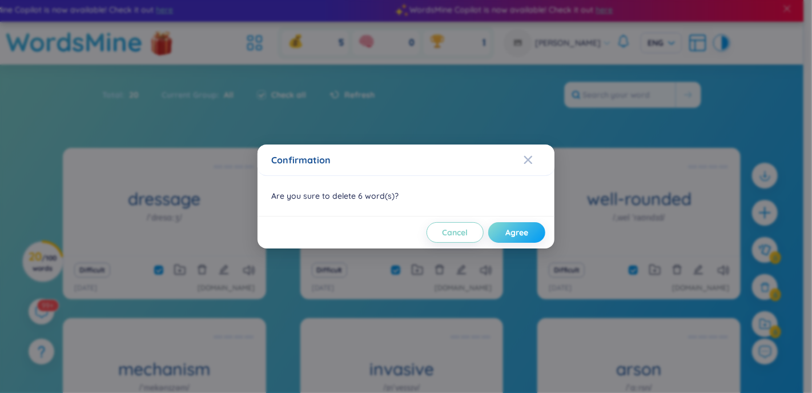
click at [524, 232] on span "Agree" at bounding box center [517, 232] width 23 height 11
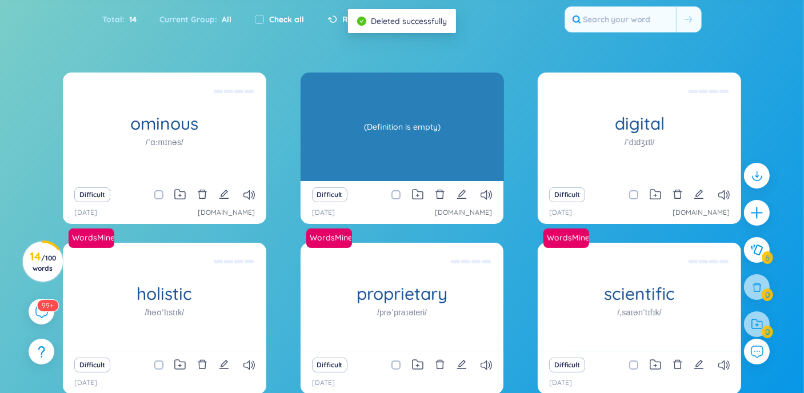
scroll to position [0, 0]
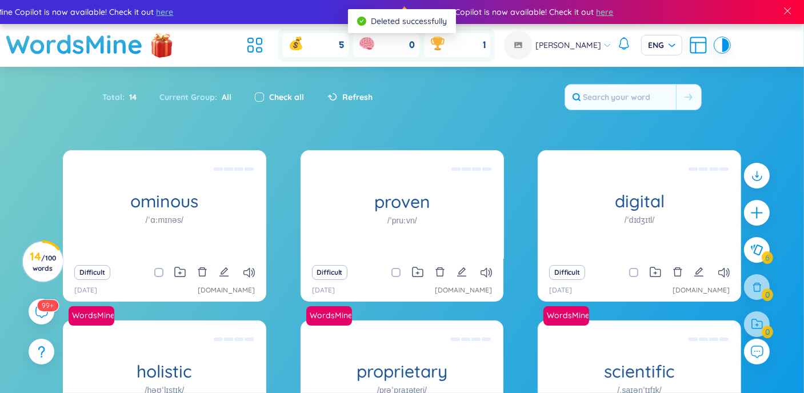
click at [262, 94] on input "checkbox" at bounding box center [259, 97] width 9 height 9
checkbox input "true"
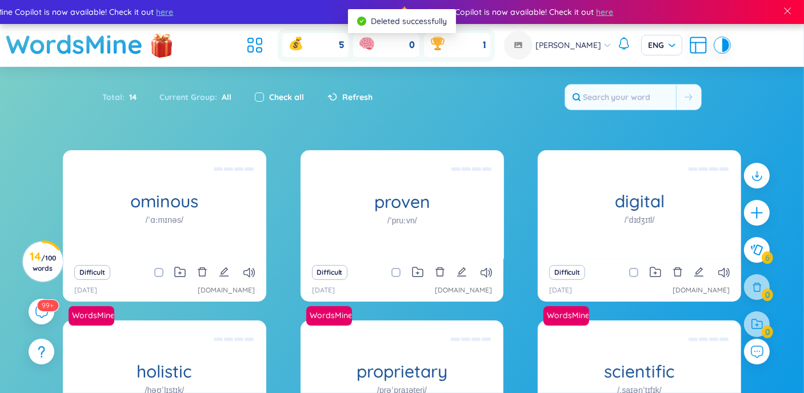
checkbox input "true"
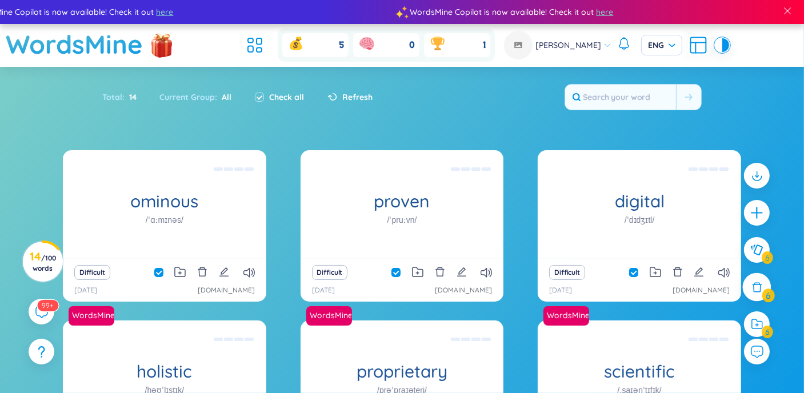
click at [759, 284] on icon at bounding box center [757, 287] width 10 height 10
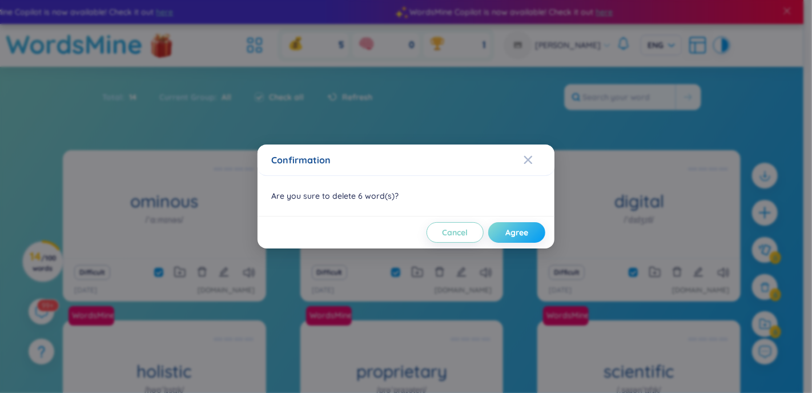
click at [515, 226] on button "Agree" at bounding box center [516, 232] width 57 height 21
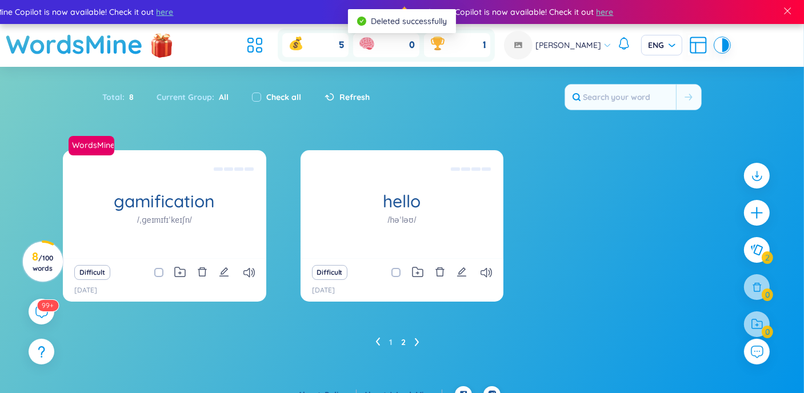
click at [264, 98] on div "Check all" at bounding box center [277, 97] width 50 height 13
click at [246, 99] on div "Check all" at bounding box center [276, 97] width 73 height 24
click at [252, 97] on input "checkbox" at bounding box center [256, 97] width 9 height 9
checkbox input "true"
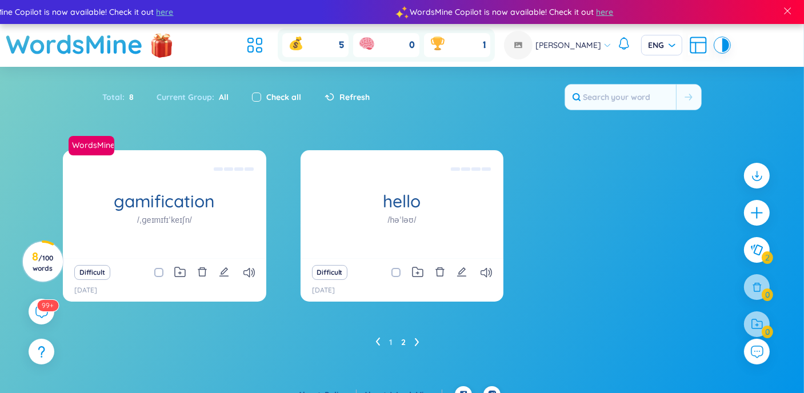
checkbox input "true"
click at [752, 280] on div at bounding box center [757, 287] width 26 height 26
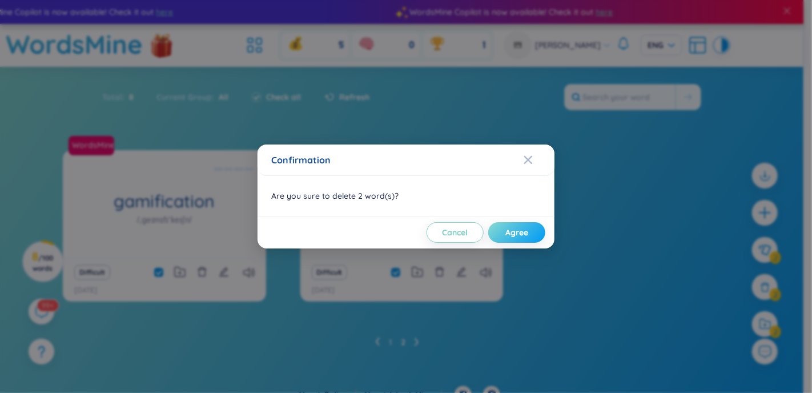
click at [530, 234] on button "Agree" at bounding box center [516, 232] width 57 height 21
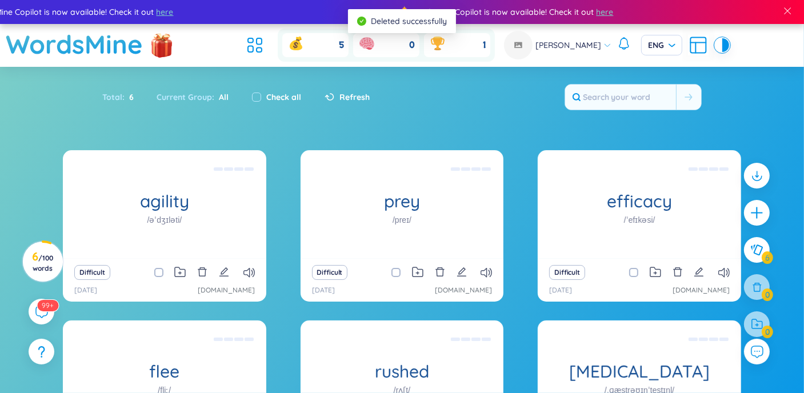
click at [297, 100] on label "Check all" at bounding box center [284, 97] width 35 height 13
checkbox input "true"
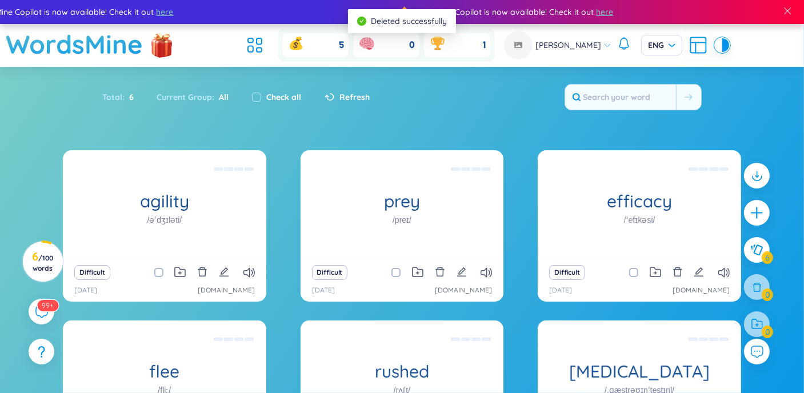
checkbox input "true"
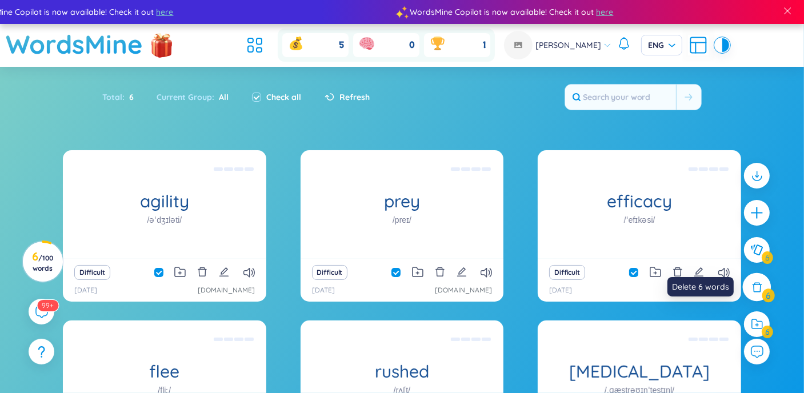
click at [752, 280] on div at bounding box center [757, 287] width 29 height 29
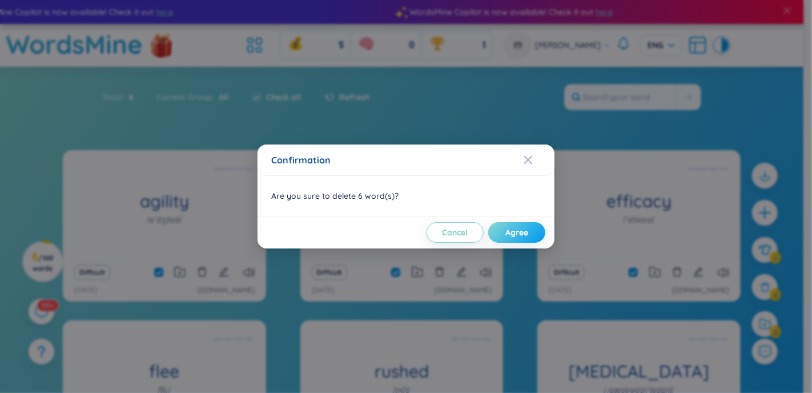
click at [530, 233] on button "Agree" at bounding box center [516, 232] width 57 height 21
checkbox input "false"
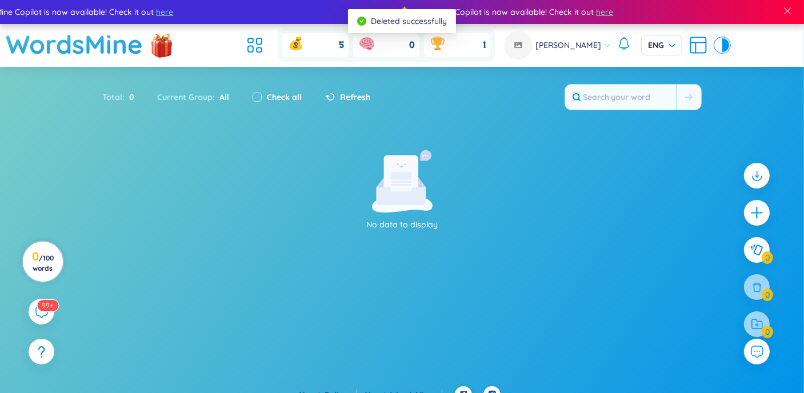
click at [47, 261] on span "/ 100 words" at bounding box center [43, 263] width 21 height 19
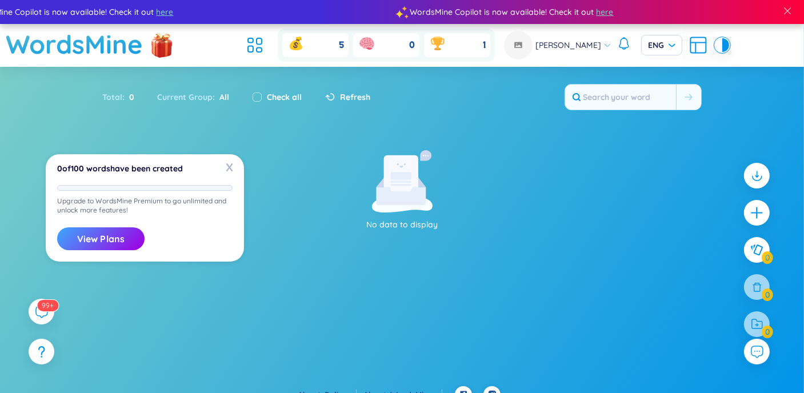
click at [109, 214] on p "Upgrade to WordsMine Premium to go unlimited and unlock more features!" at bounding box center [144, 206] width 175 height 18
click at [99, 230] on button "View Plans" at bounding box center [100, 238] width 87 height 23
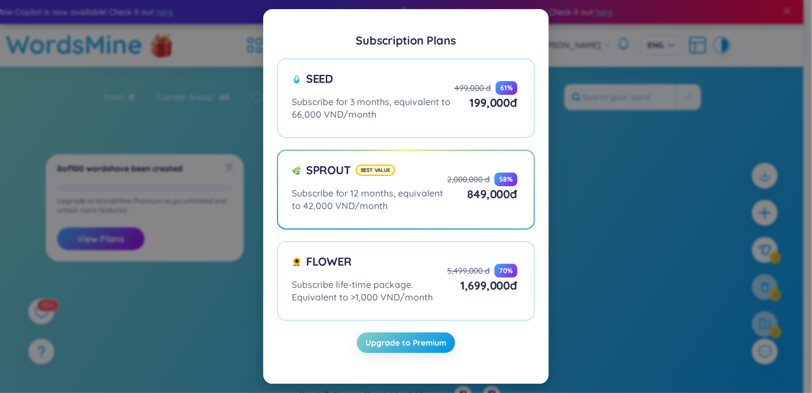
click at [594, 256] on div "Subscription Plans Seed Subscribe for 3 months, equivalent to 66,000 VND/month …" at bounding box center [406, 196] width 812 height 393
